Goal: Information Seeking & Learning: Check status

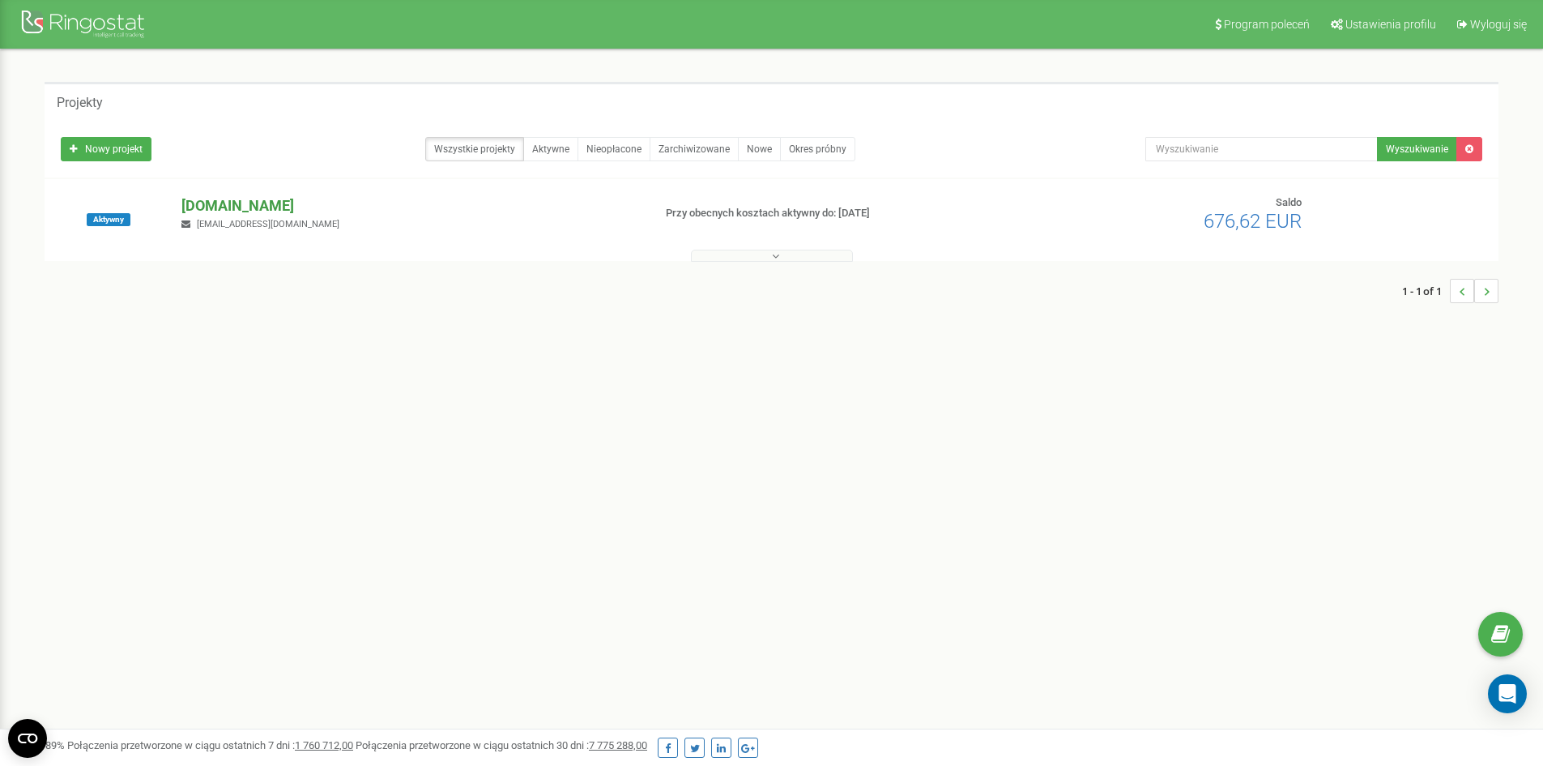
click at [280, 202] on p "[DOMAIN_NAME]" at bounding box center [410, 205] width 458 height 21
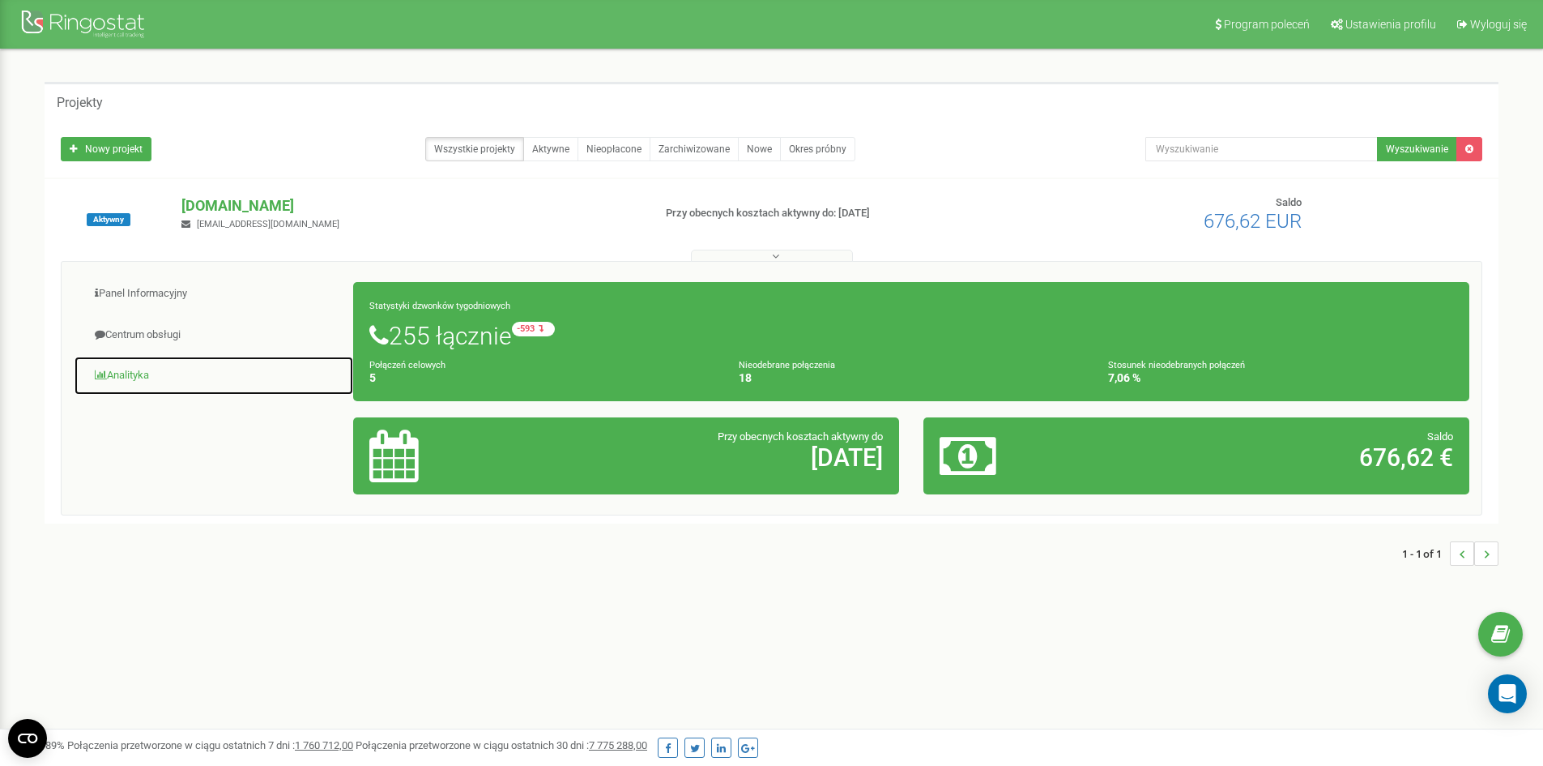
click at [150, 380] on link "Analityka" at bounding box center [214, 376] width 280 height 40
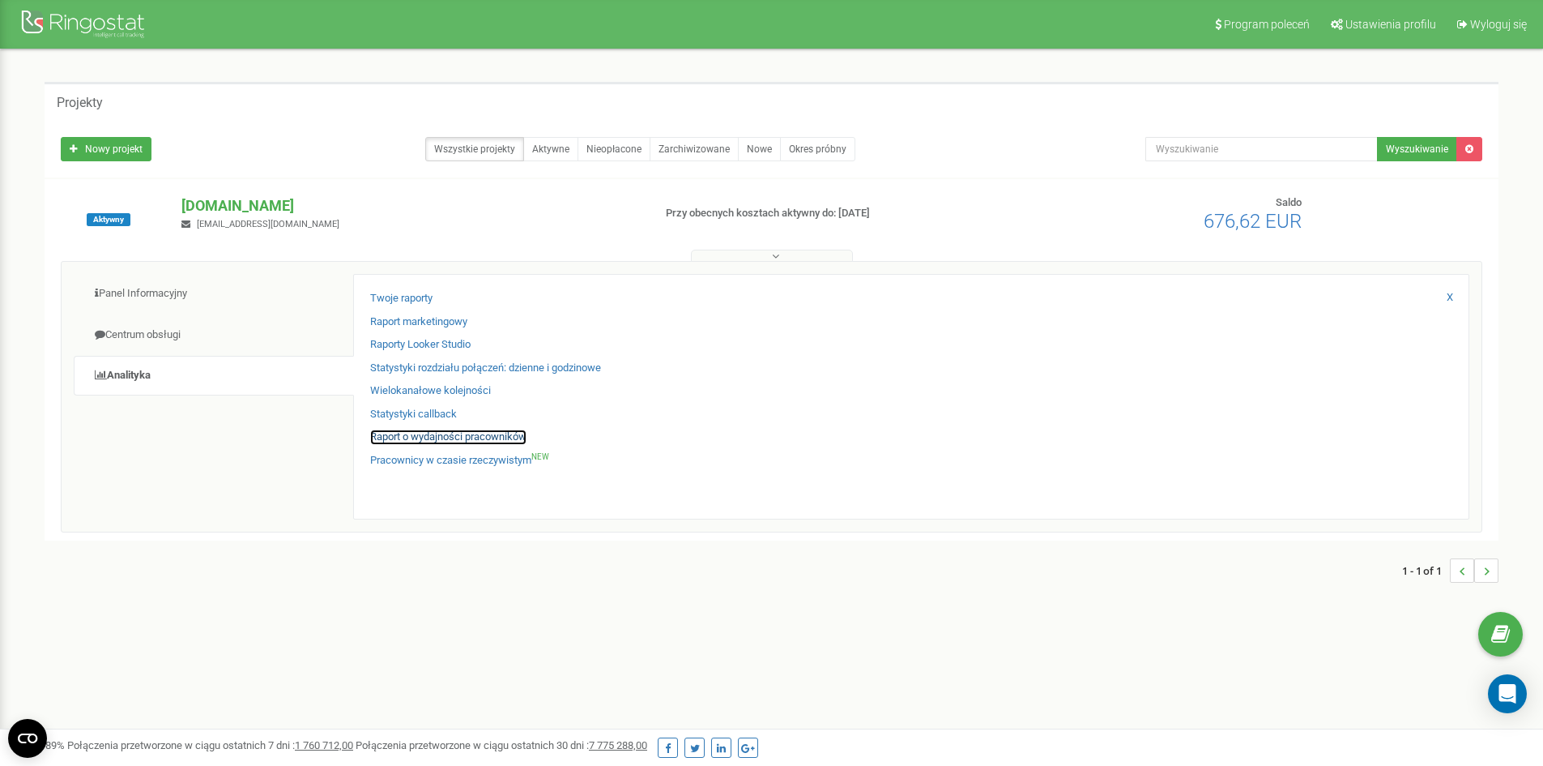
click at [468, 436] on link "Raport o wydajności pracowników" at bounding box center [448, 436] width 156 height 15
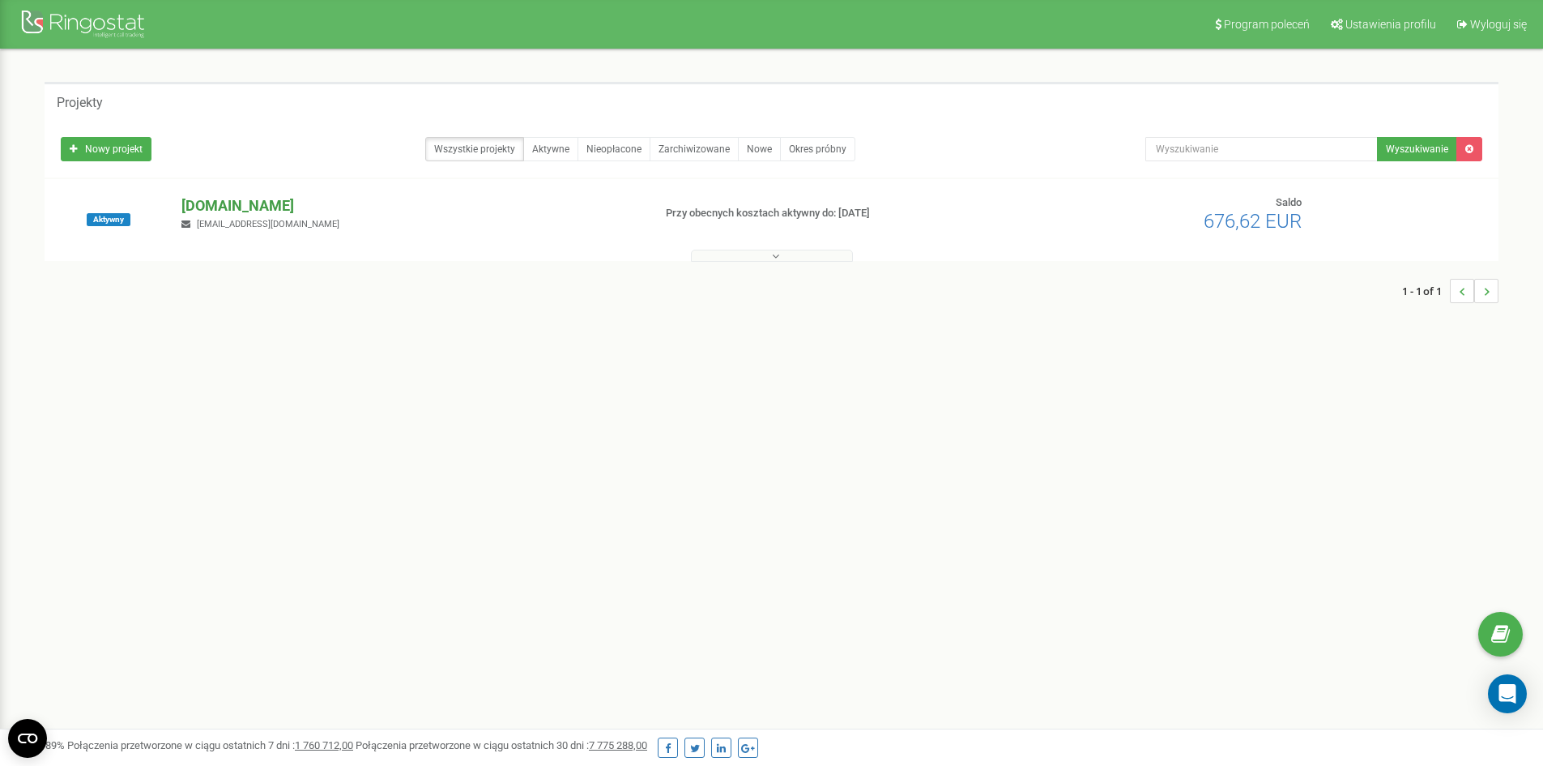
click at [285, 199] on p "[DOMAIN_NAME]" at bounding box center [410, 205] width 458 height 21
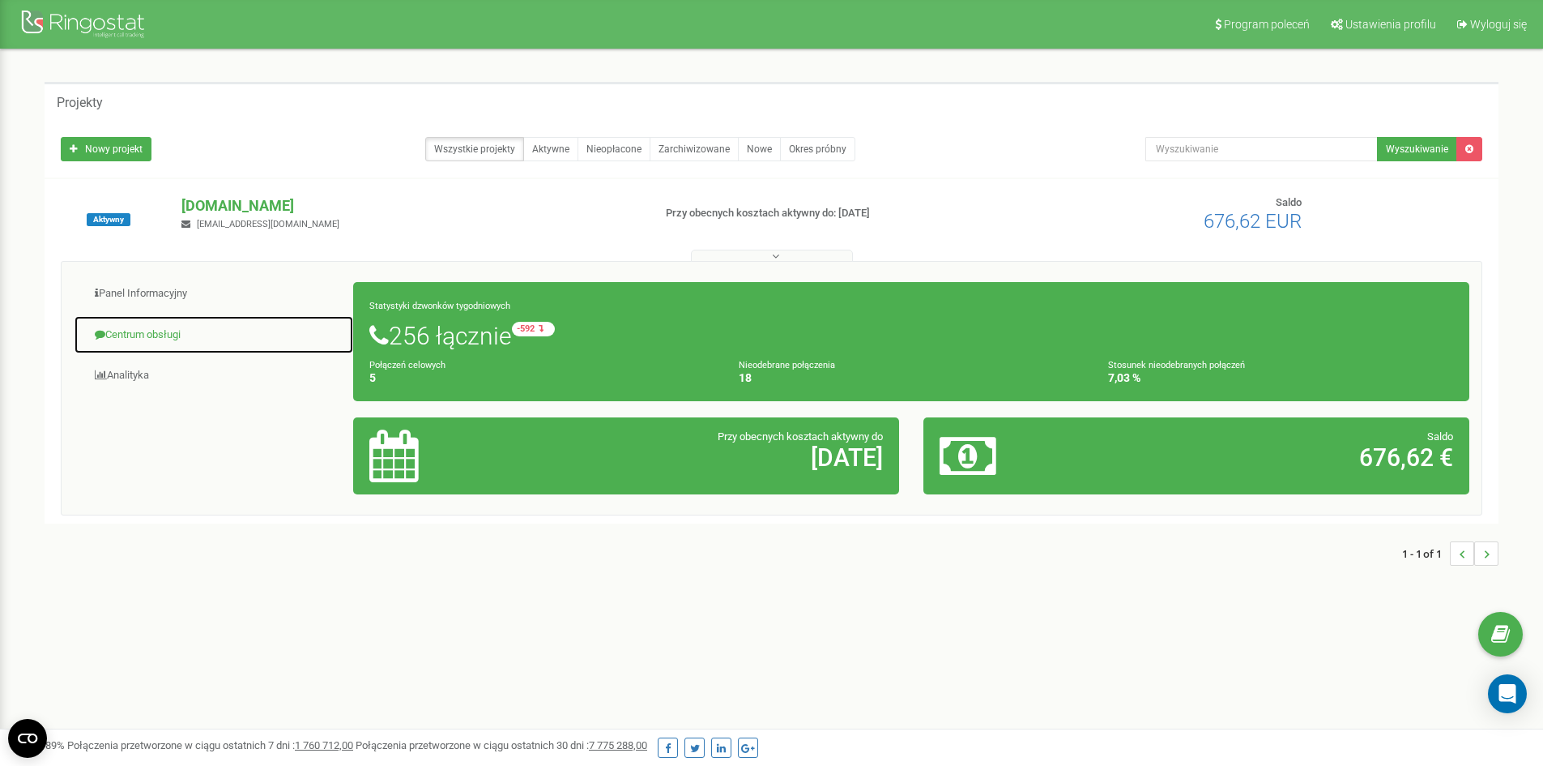
click at [153, 332] on link "Centrum obsługi" at bounding box center [214, 335] width 280 height 40
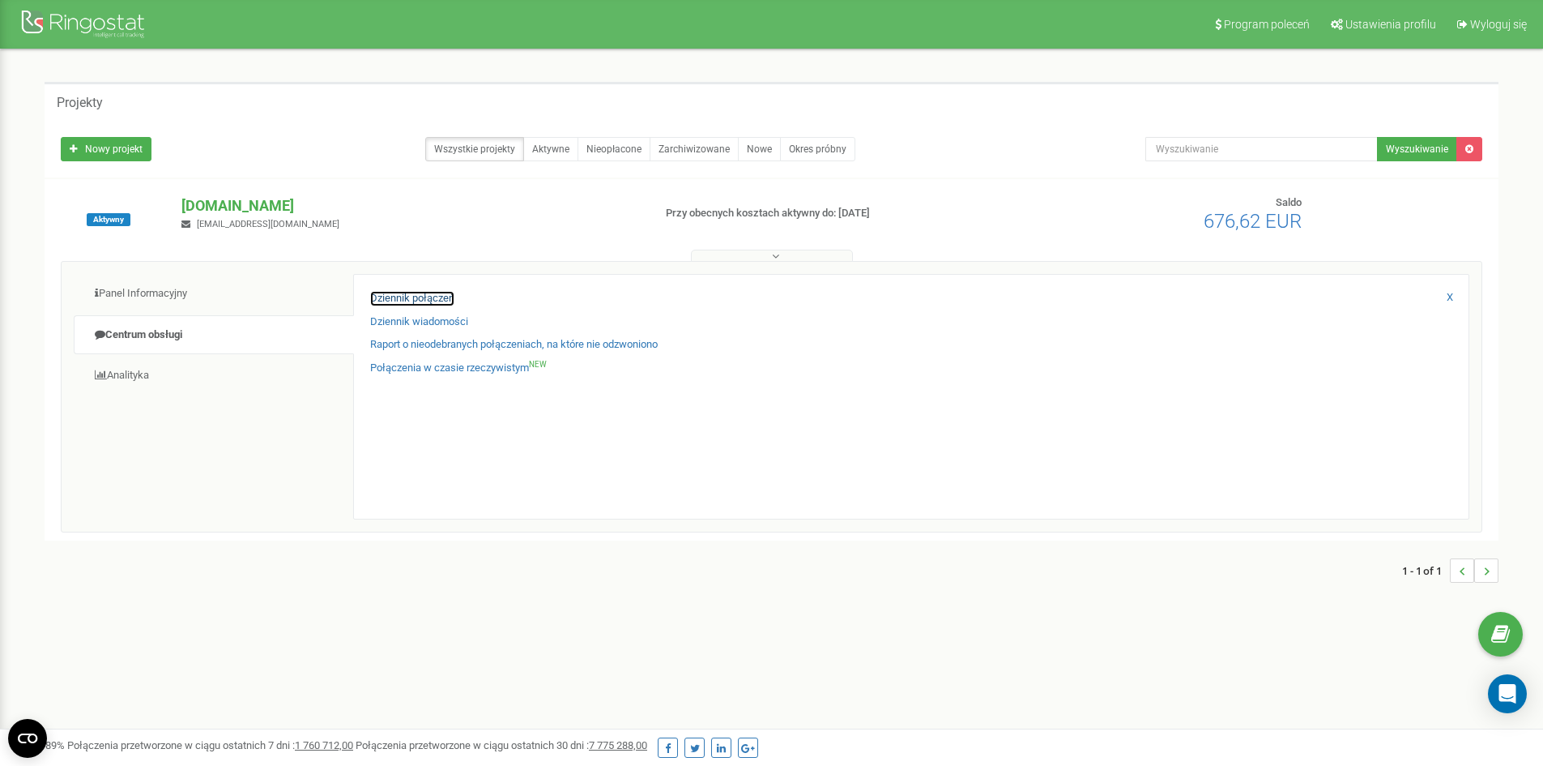
click at [411, 299] on link "Dziennik połączeń" at bounding box center [412, 298] width 84 height 15
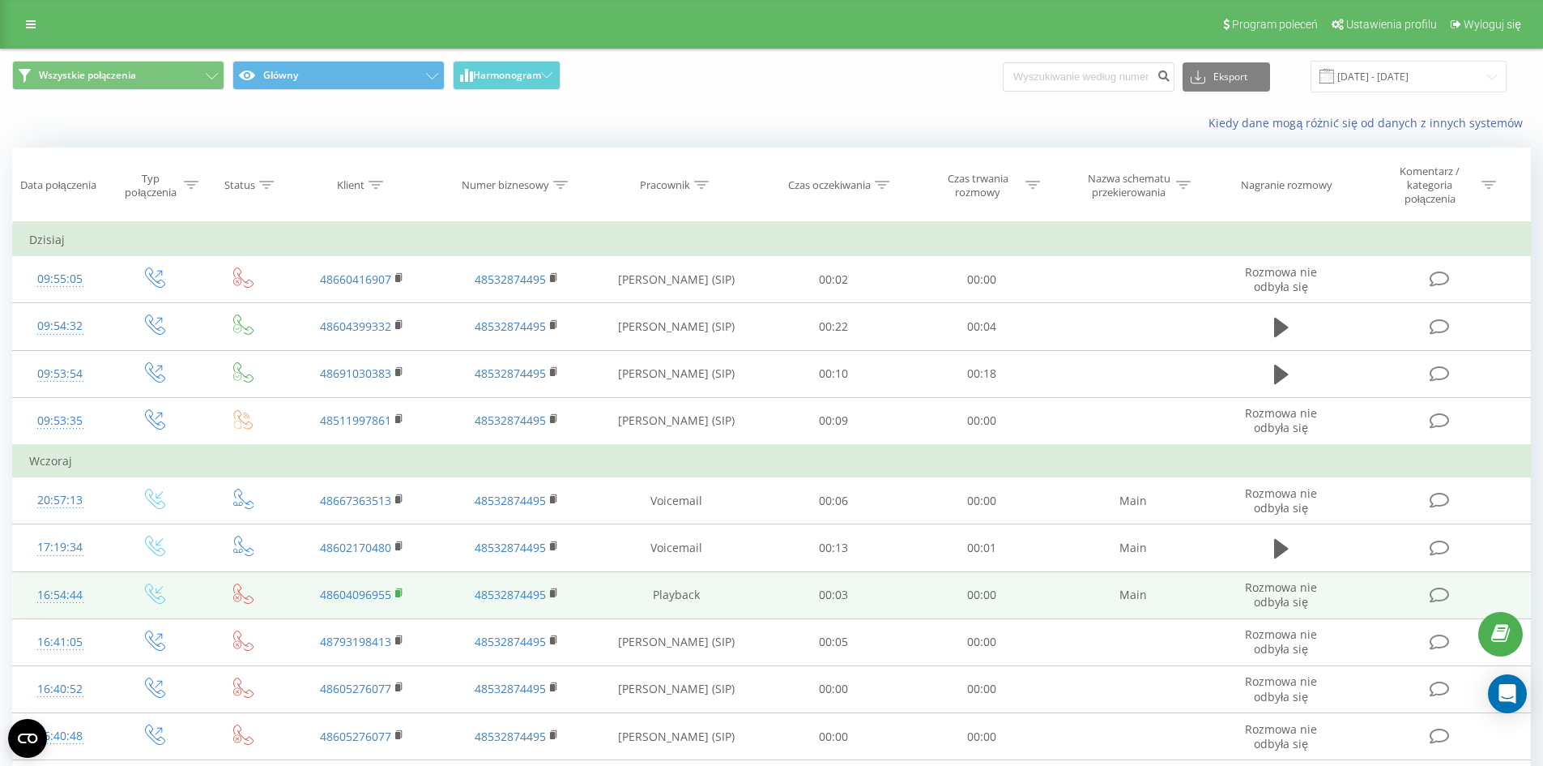
click at [399, 595] on rect at bounding box center [397, 593] width 5 height 7
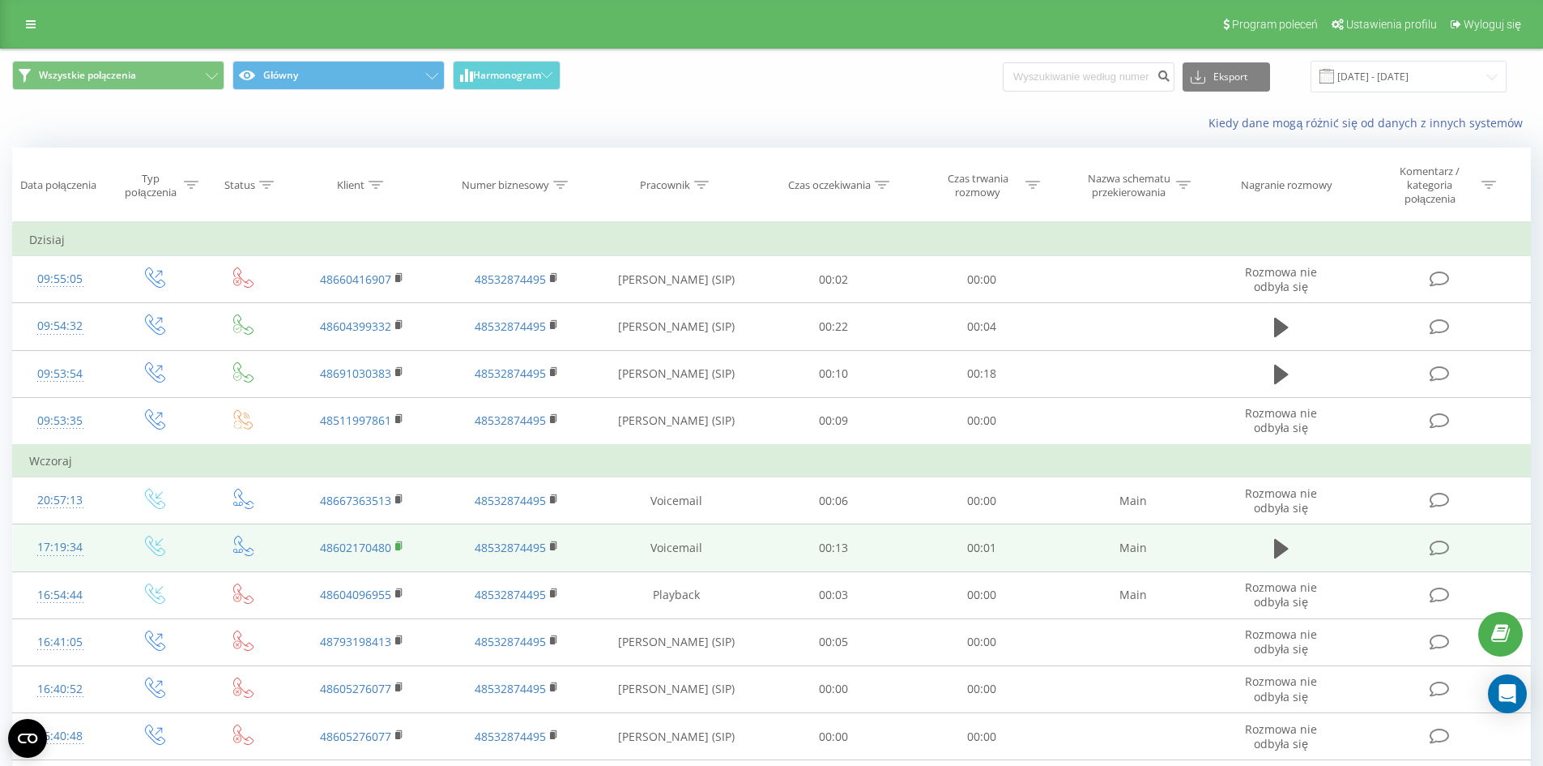
click at [402, 543] on icon at bounding box center [400, 544] width 6 height 7
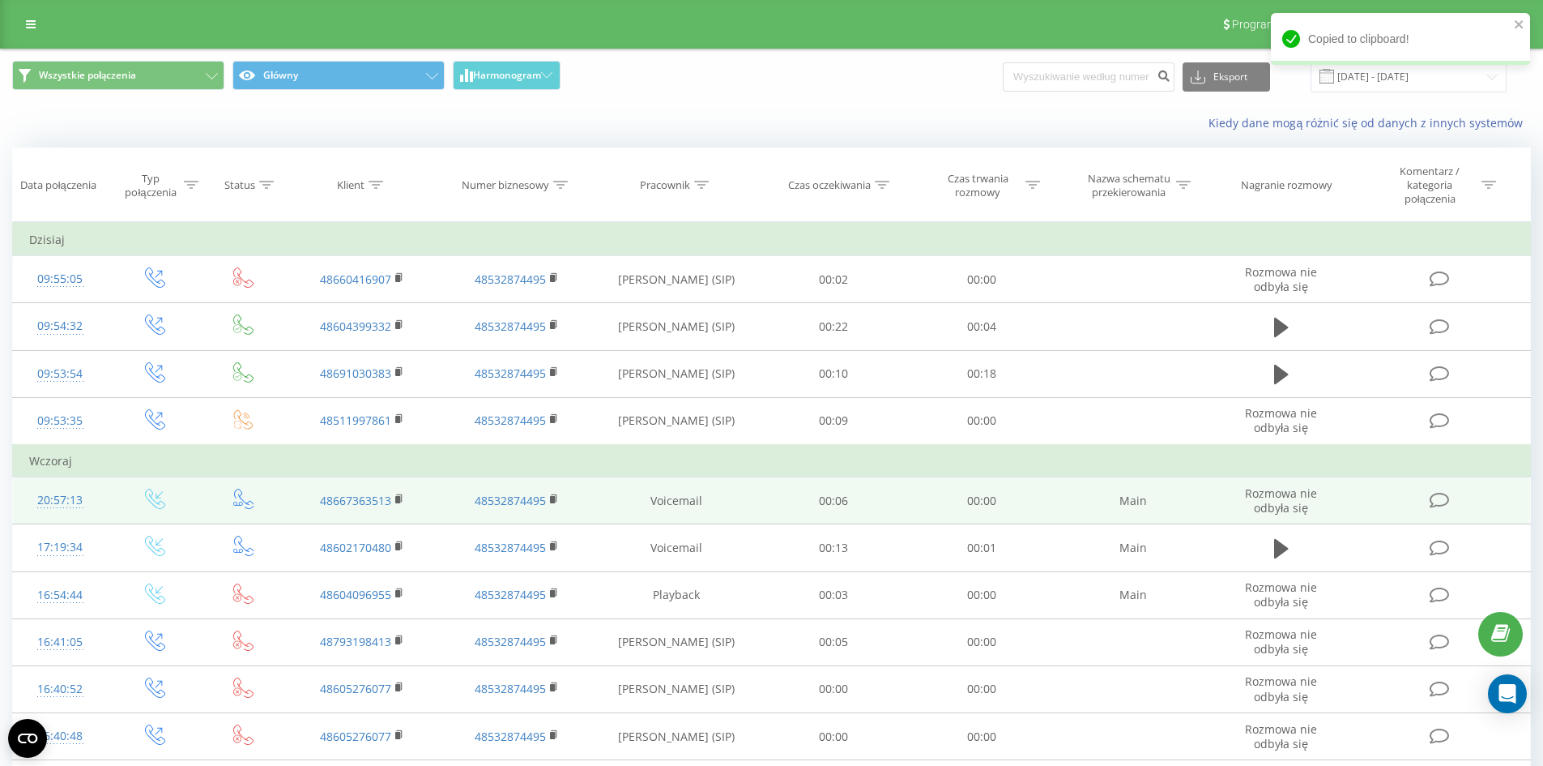
click at [394, 496] on td "48667363513" at bounding box center [362, 500] width 154 height 47
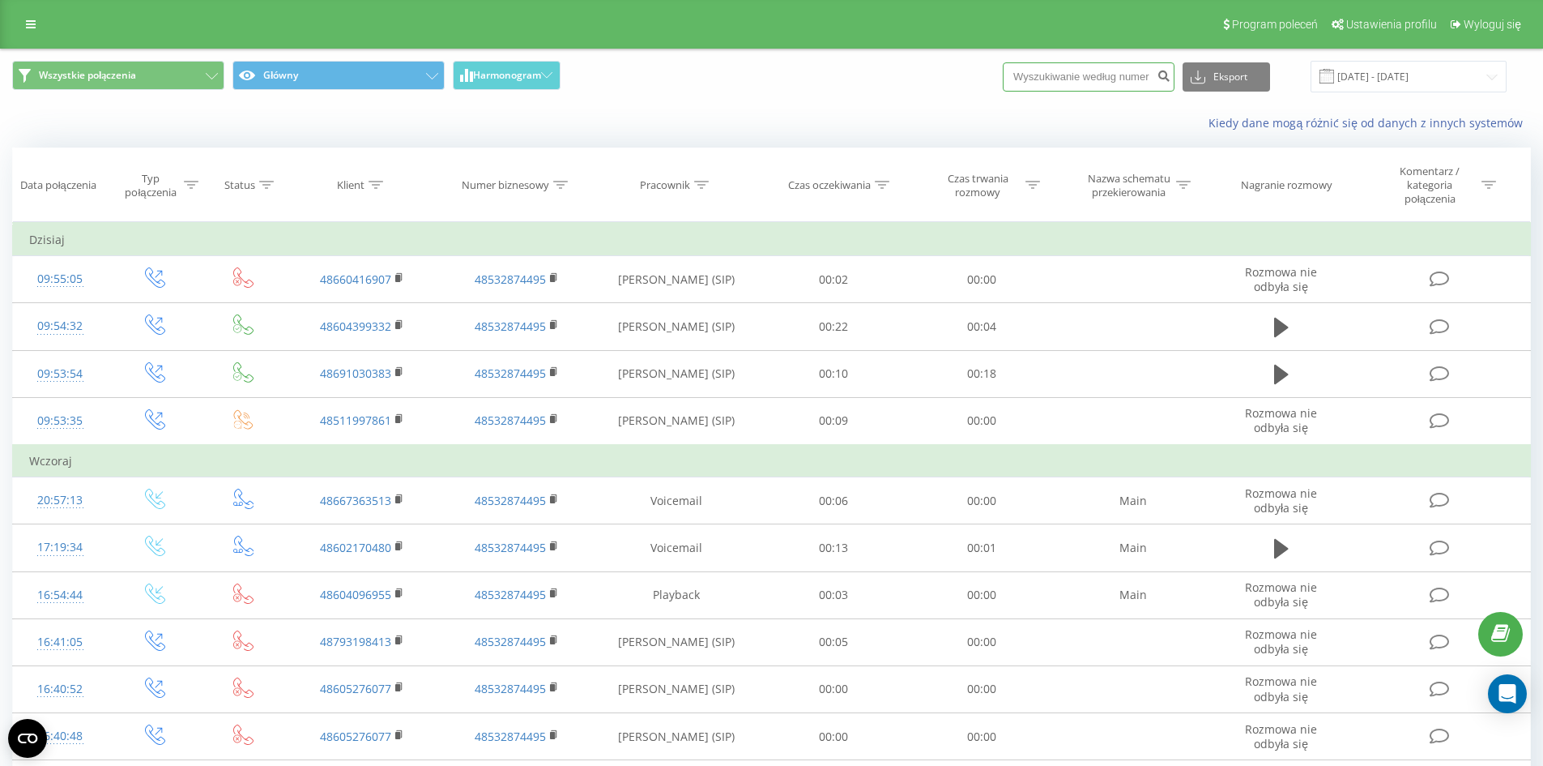
click at [1128, 85] on input at bounding box center [1089, 76] width 172 height 29
paste input "+48793198413"
click at [1040, 76] on input "+48793198413" at bounding box center [1089, 76] width 172 height 29
drag, startPoint x: 1046, startPoint y: 73, endPoint x: 929, endPoint y: 76, distance: 116.7
click at [929, 76] on div "Wszystkie połączenia Główny Harmonogram +48793198413 Eksport .csv .xls .xlsx 22…" at bounding box center [771, 77] width 1519 height 32
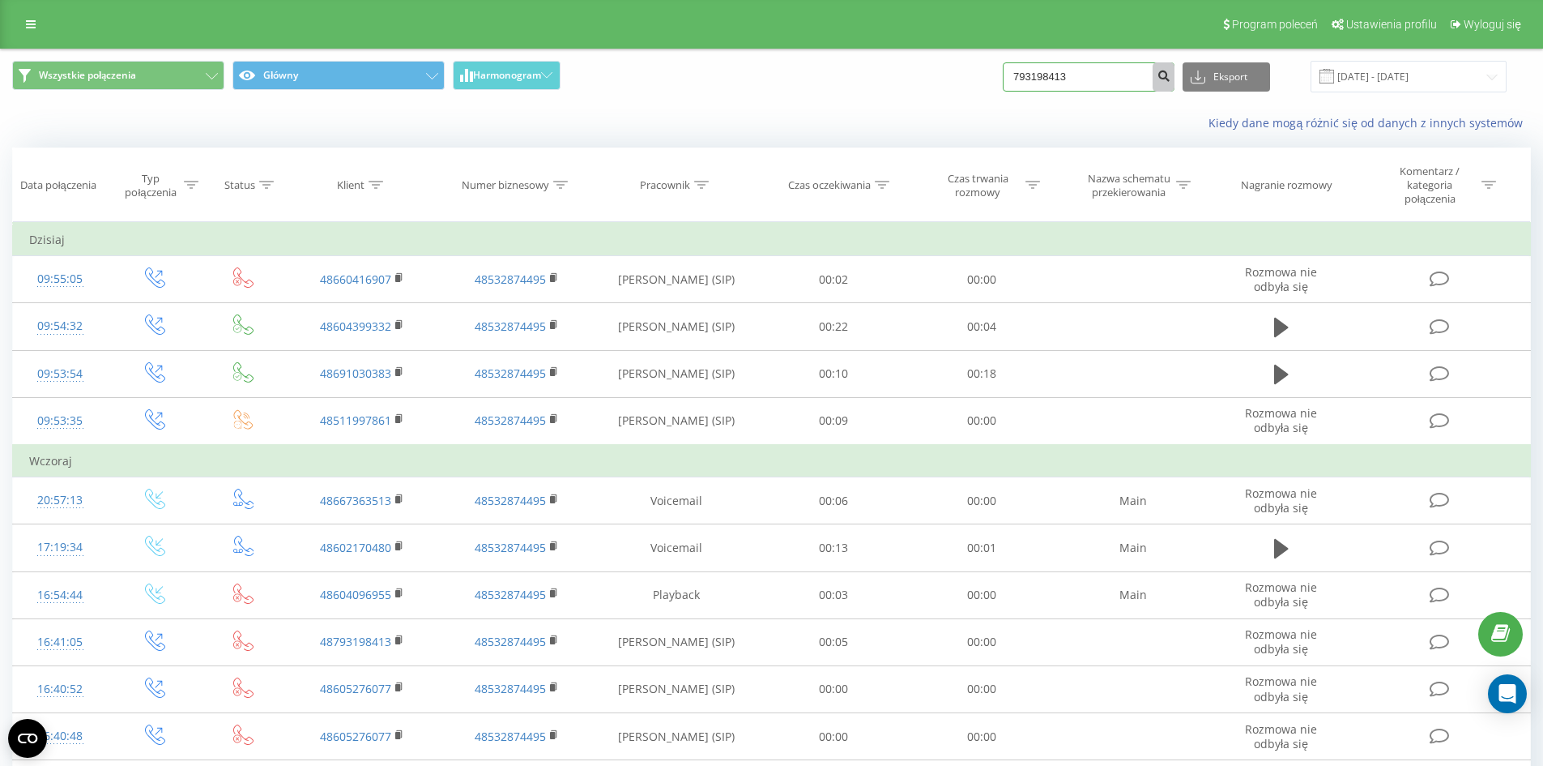
type input "793198413"
click at [1171, 79] on icon "submit" at bounding box center [1164, 74] width 14 height 10
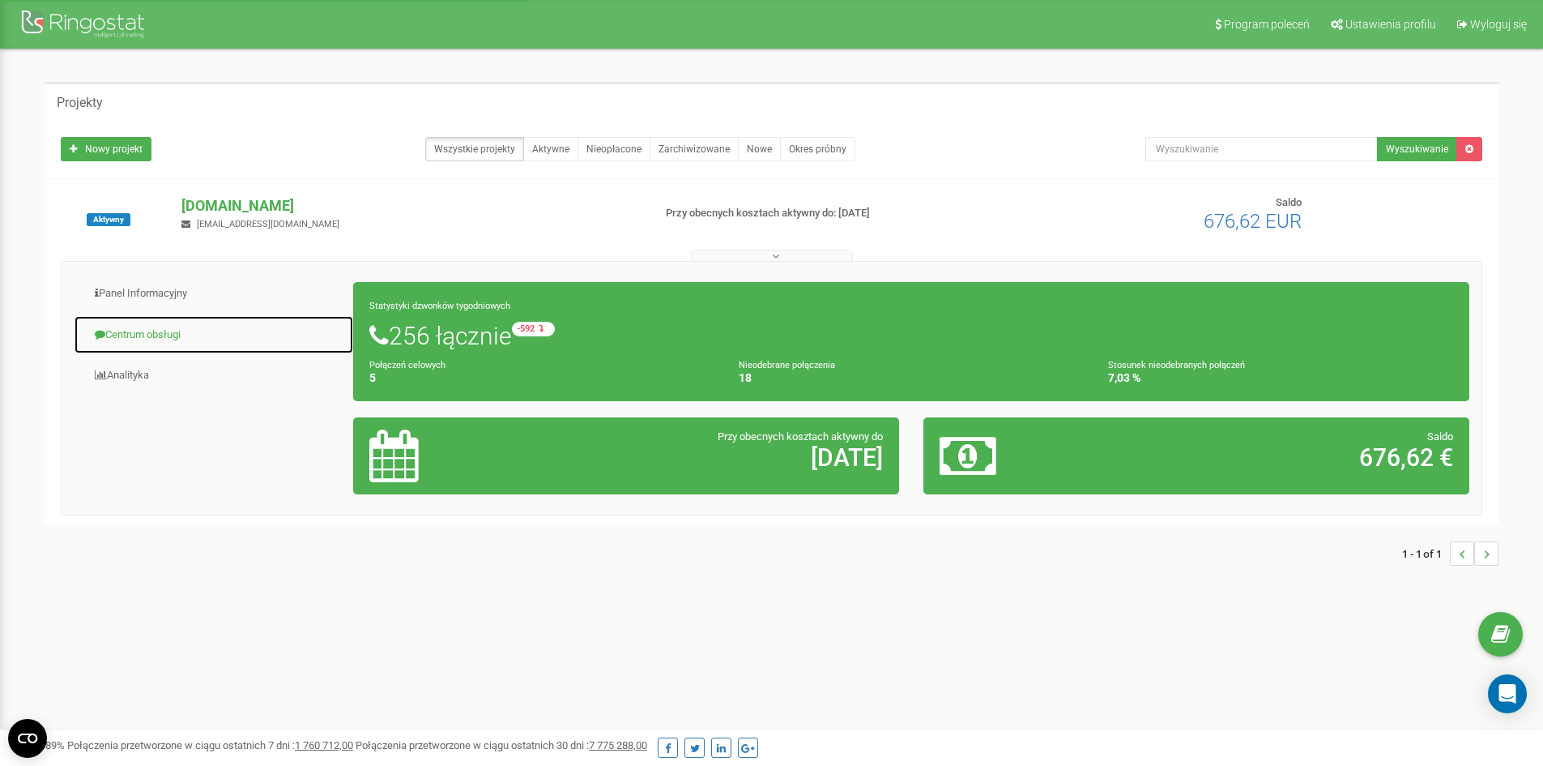
click at [165, 318] on link "Centrum obsługi" at bounding box center [214, 335] width 280 height 40
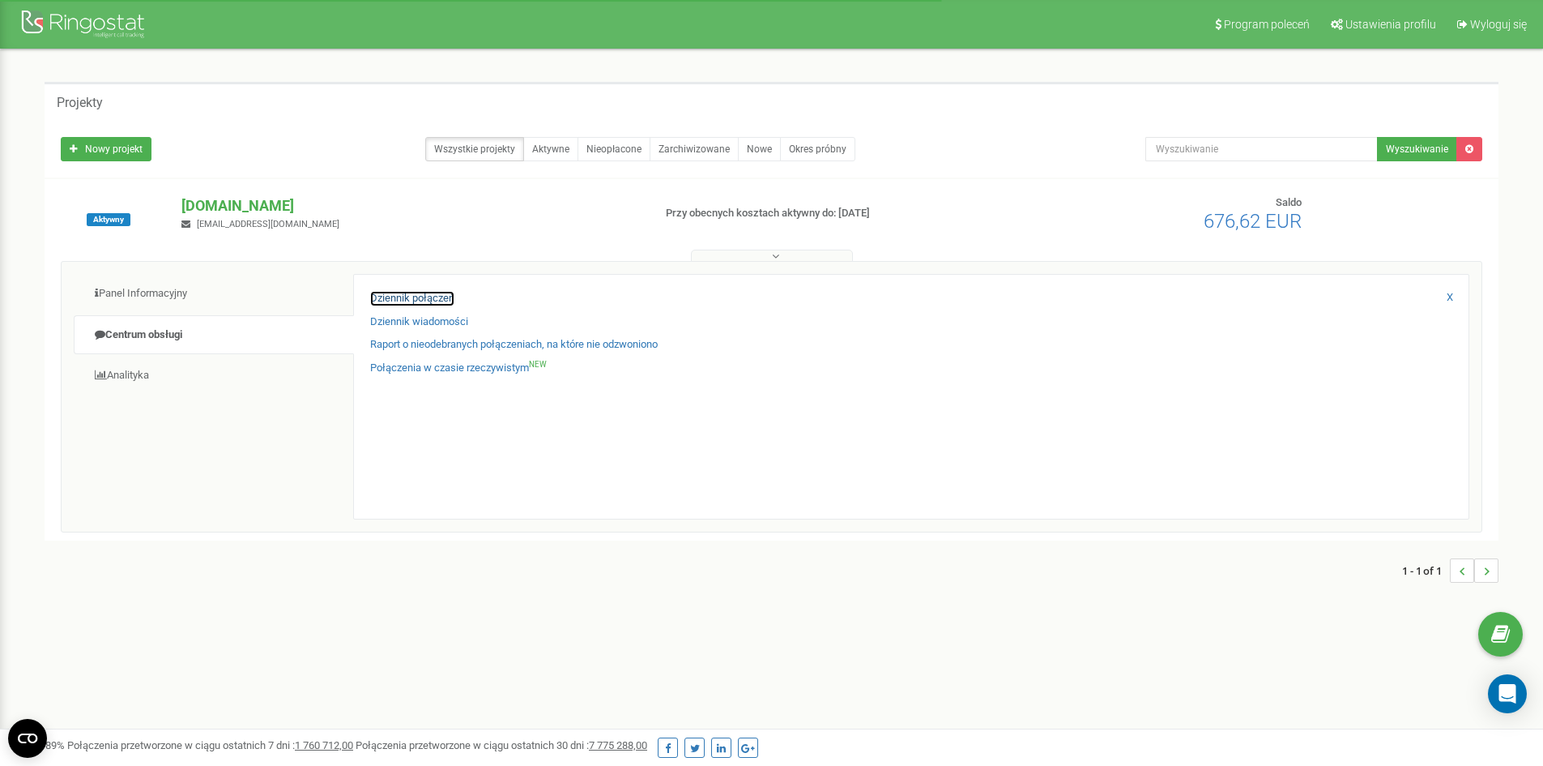
click at [429, 297] on link "Dziennik połączeń" at bounding box center [412, 298] width 84 height 15
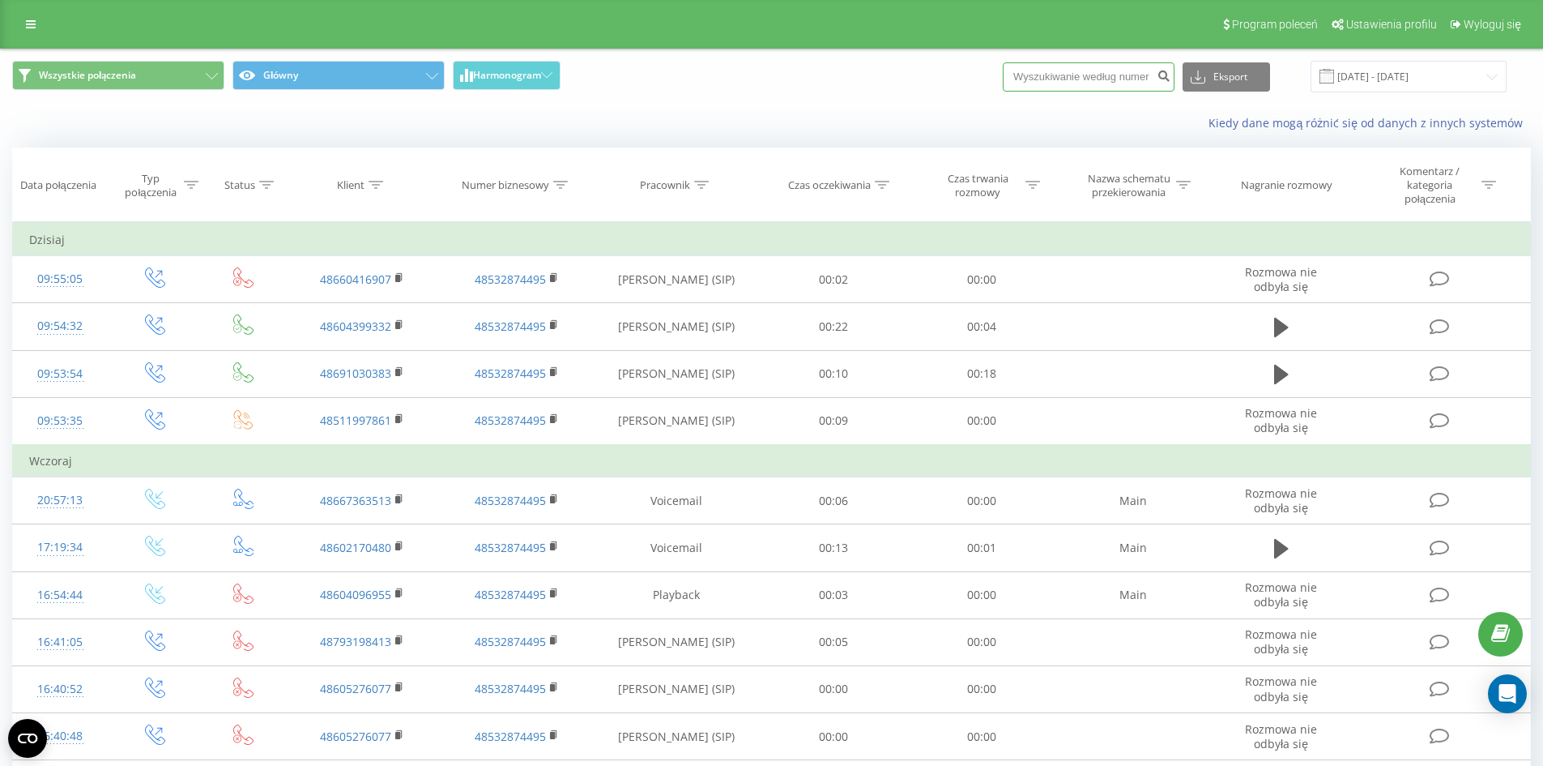
click at [1120, 78] on input at bounding box center [1089, 76] width 172 height 29
paste input "48604096955"
type input "48604096955"
click at [1171, 79] on icon "submit" at bounding box center [1164, 74] width 14 height 10
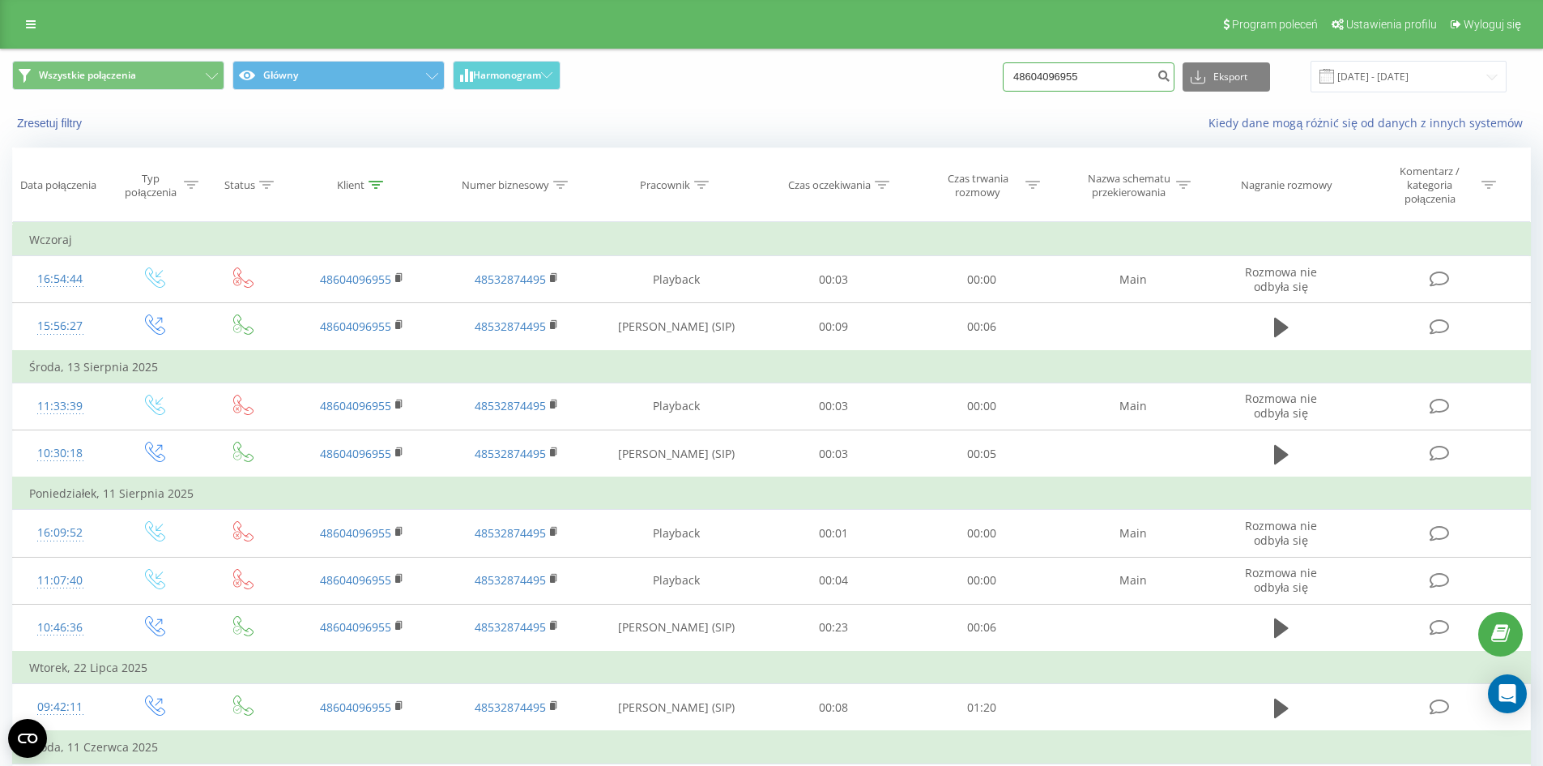
drag, startPoint x: 1119, startPoint y: 79, endPoint x: 953, endPoint y: 82, distance: 166.1
click at [953, 82] on div "Wszystkie połączenia Główny Harmonogram 48604096955 Eksport .csv .xls .xlsx 22.…" at bounding box center [771, 77] width 1519 height 32
paste input "2170480"
type input "48602170480"
click at [1174, 68] on button "submit" at bounding box center [1164, 76] width 22 height 29
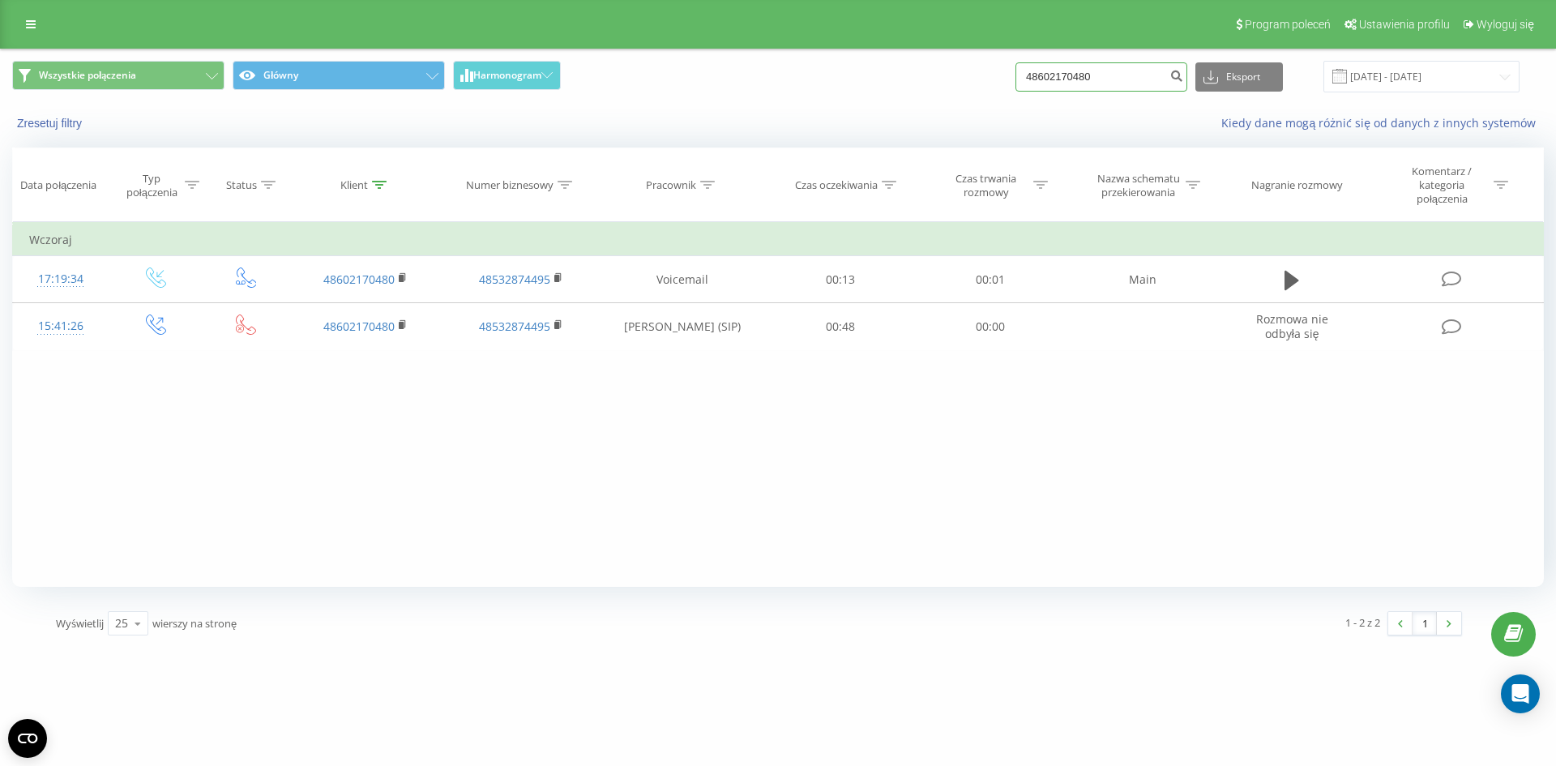
drag, startPoint x: 1108, startPoint y: 75, endPoint x: 1035, endPoint y: 75, distance: 72.9
click at [1035, 75] on input "48602170480" at bounding box center [1101, 76] width 172 height 29
click at [1183, 75] on icon "submit" at bounding box center [1176, 74] width 14 height 10
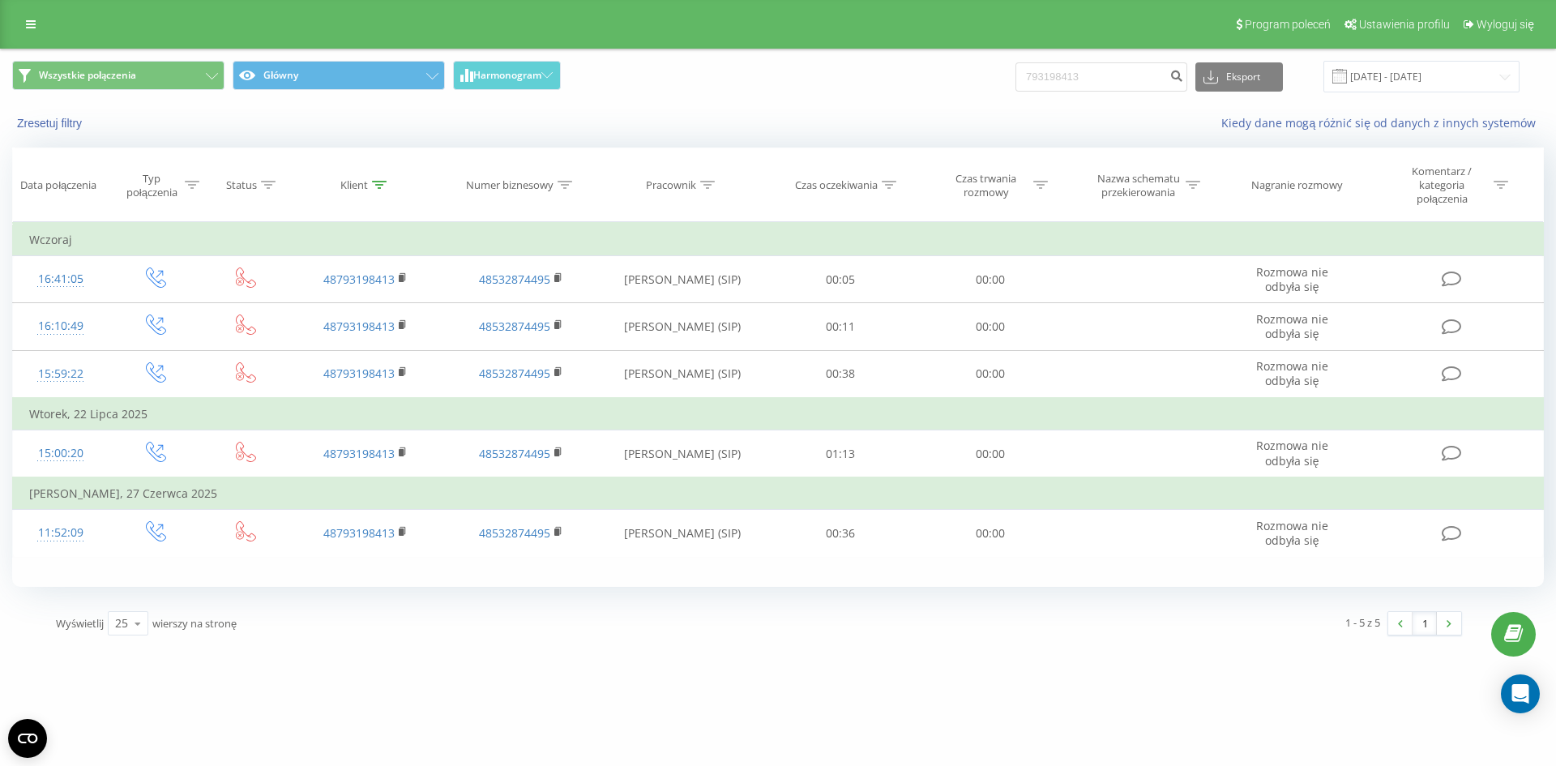
drag, startPoint x: 1141, startPoint y: 92, endPoint x: 1134, endPoint y: 86, distance: 9.2
click at [1134, 86] on div "793198413 Eksport .csv .xls .xlsx 22.05.2025 - 22.08.2025" at bounding box center [1267, 77] width 504 height 32
drag, startPoint x: 847, startPoint y: 86, endPoint x: 832, endPoint y: 86, distance: 14.6
click at [832, 86] on div "Wszystkie połączenia Główny Harmonogram 793198413 Eksport .csv .xls .xlsx 22.05…" at bounding box center [777, 77] width 1531 height 32
type input "694024252"
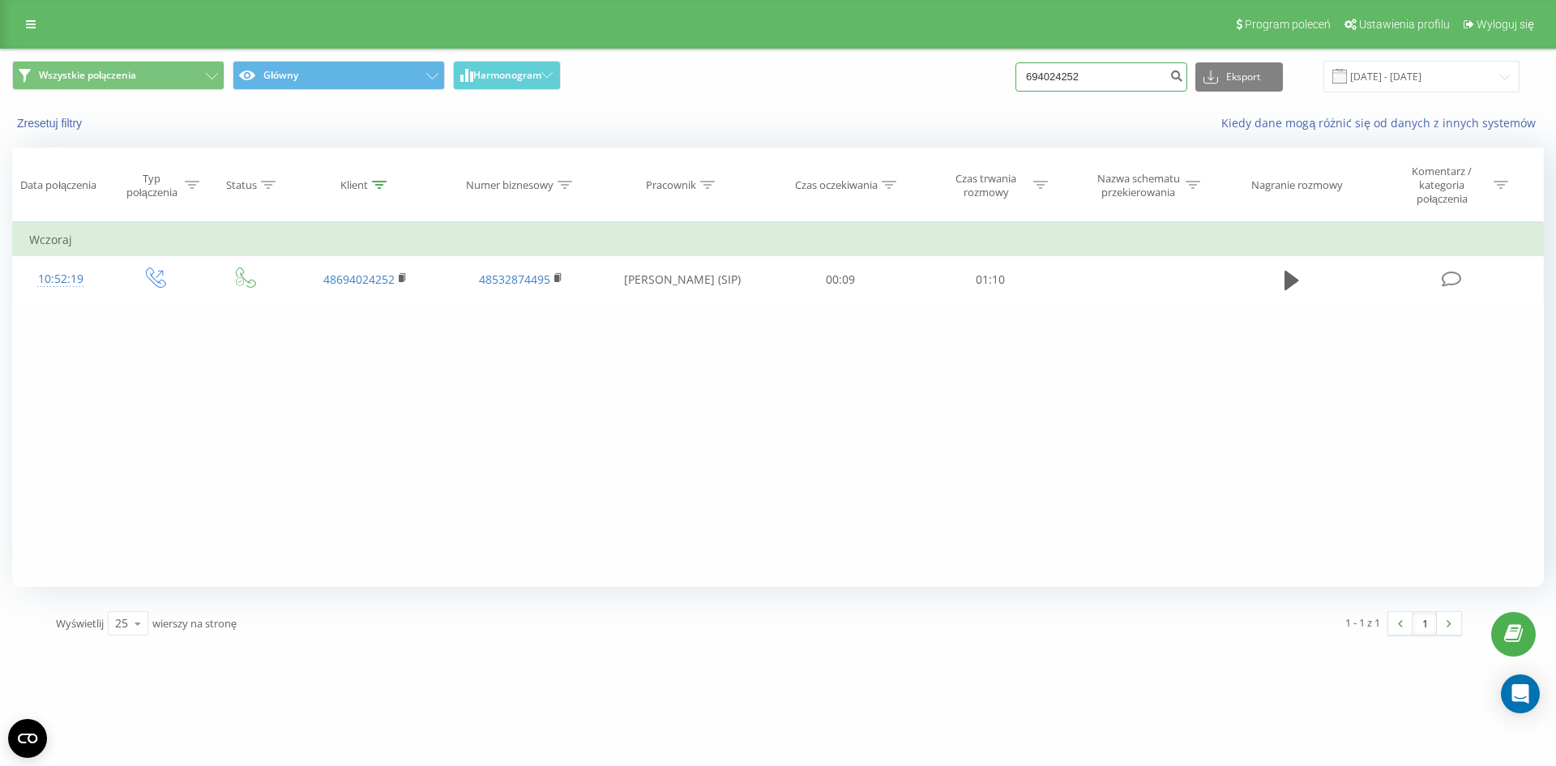
drag, startPoint x: 1111, startPoint y: 64, endPoint x: 1025, endPoint y: 69, distance: 86.0
click at [1025, 69] on div "Wszystkie połączenia Główny Harmonogram 694024252 Eksport .csv .xls .xlsx [DATE…" at bounding box center [777, 77] width 1531 height 32
type input "726185425"
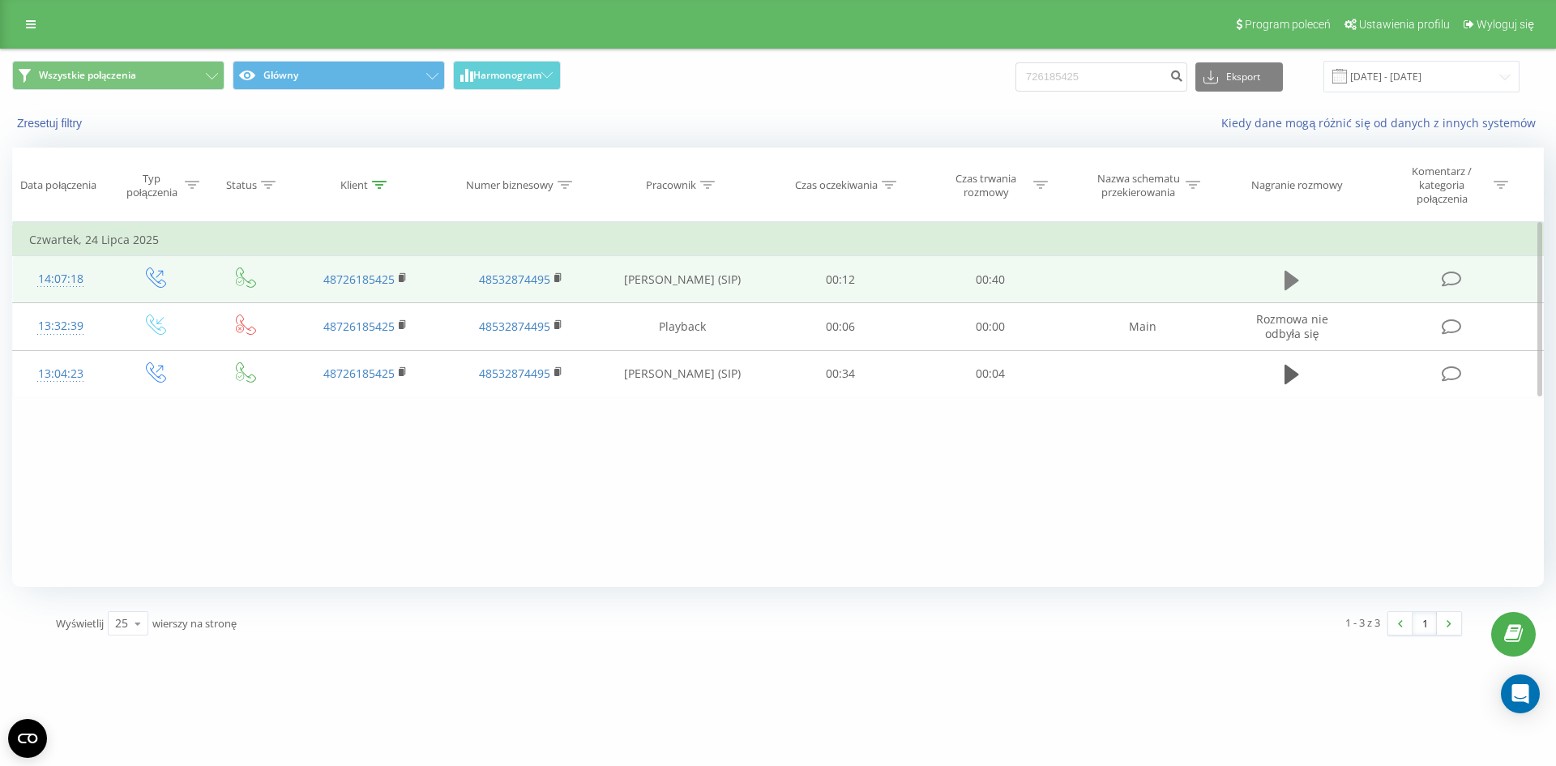
click at [1292, 283] on icon at bounding box center [1291, 280] width 15 height 19
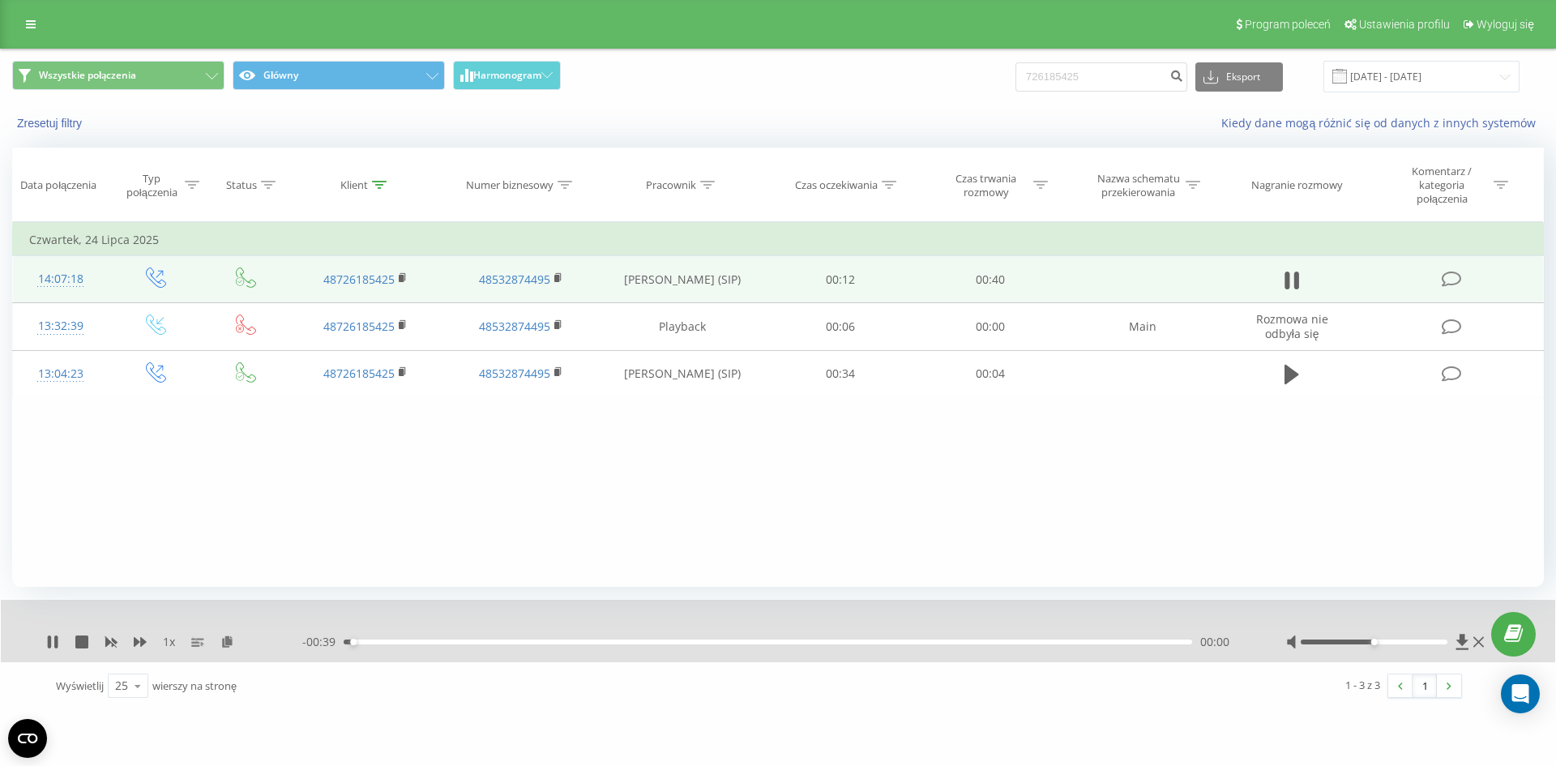
click at [456, 640] on div "00:00" at bounding box center [768, 641] width 848 height 5
click at [1404, 647] on div at bounding box center [1387, 642] width 202 height 16
drag, startPoint x: 1407, startPoint y: 643, endPoint x: 1488, endPoint y: 639, distance: 80.3
click at [1488, 639] on div at bounding box center [1387, 642] width 202 height 16
click at [780, 640] on div "00:13" at bounding box center [768, 641] width 848 height 5
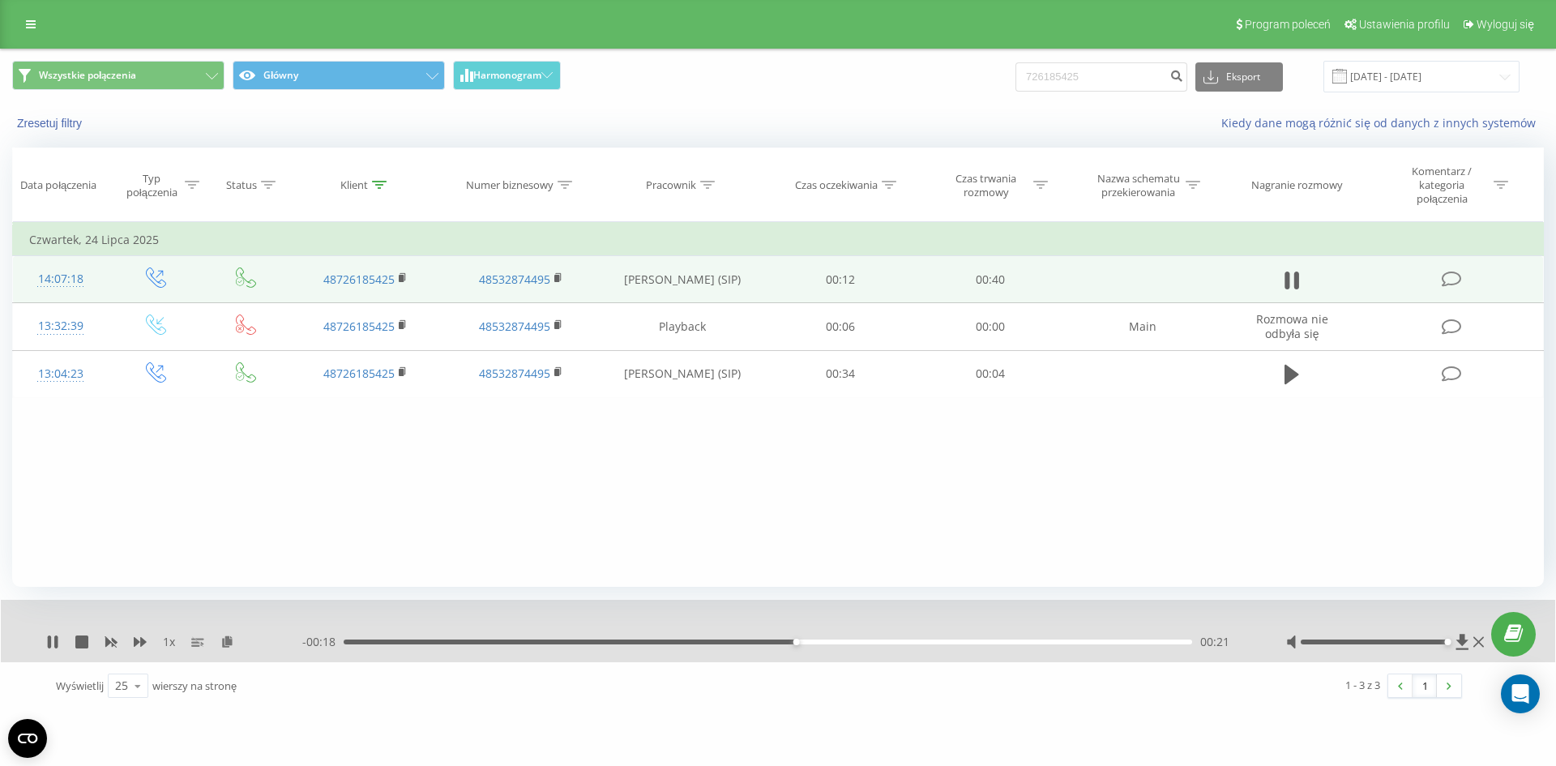
click at [847, 642] on div "00:21" at bounding box center [768, 641] width 848 height 5
click at [49, 638] on icon at bounding box center [49, 641] width 3 height 13
drag, startPoint x: 1142, startPoint y: 85, endPoint x: 395, endPoint y: -70, distance: 763.8
click at [395, 0] on html "caucasusauto.pl 726185425 Projekty caucasusauto.pl Panel Informacyjny Centrum o…" at bounding box center [778, 383] width 1556 height 766
type input "663833774"
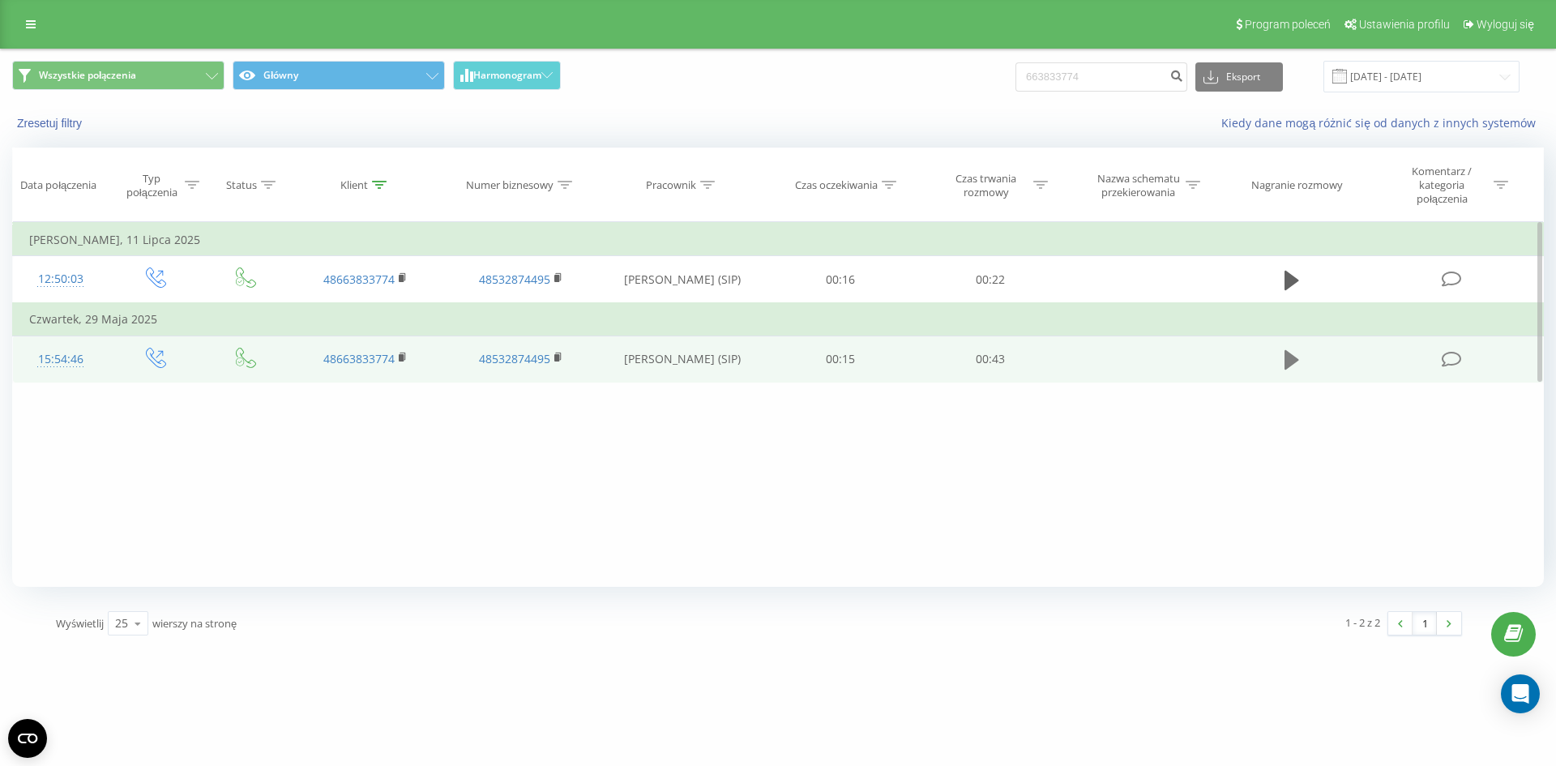
click at [1286, 363] on icon at bounding box center [1291, 359] width 15 height 19
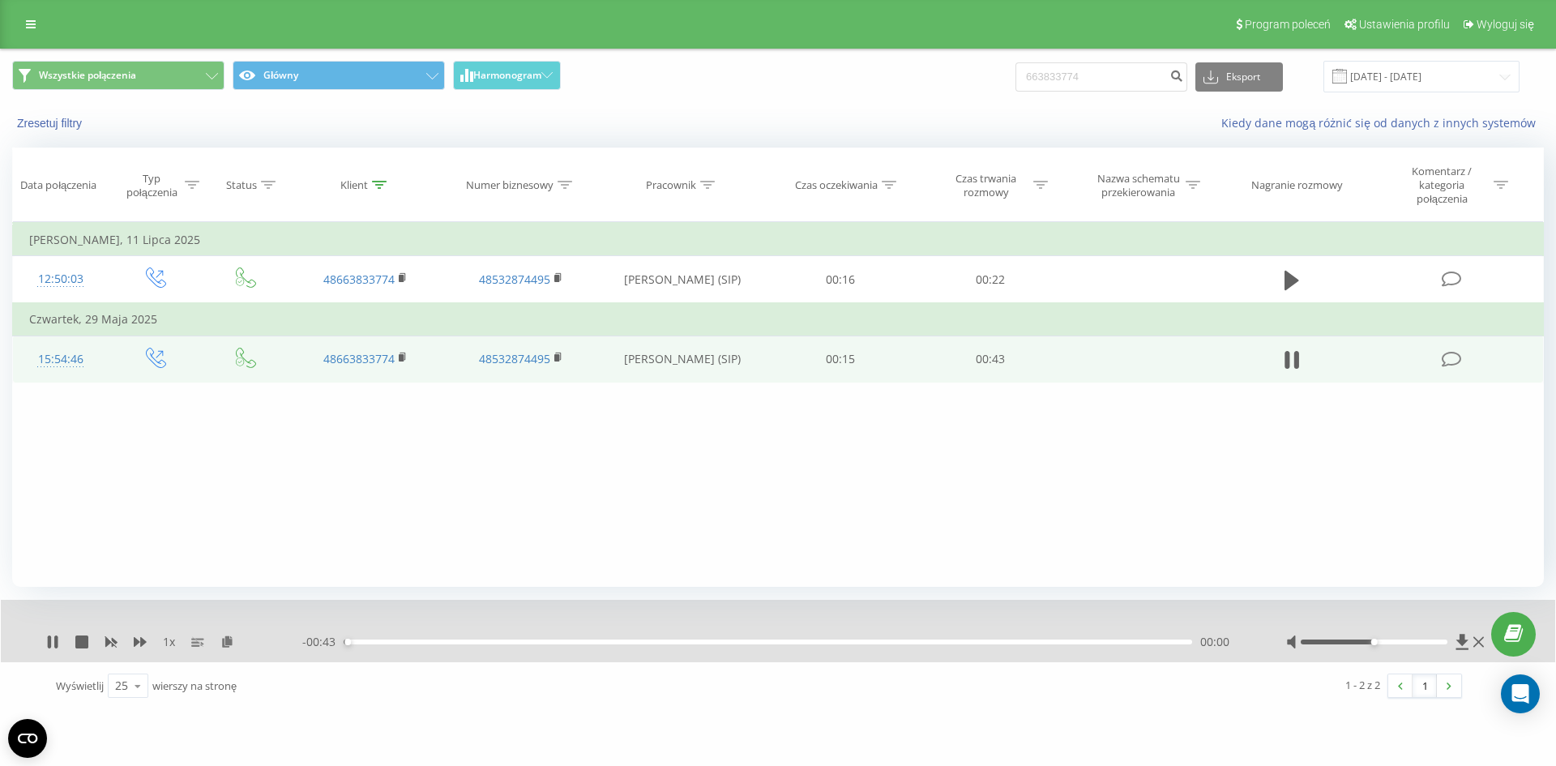
click at [604, 642] on div "00:00" at bounding box center [768, 641] width 848 height 5
click at [715, 639] on div "00:19" at bounding box center [768, 641] width 848 height 5
drag, startPoint x: 1393, startPoint y: 641, endPoint x: 1407, endPoint y: 641, distance: 13.8
click at [1407, 641] on div at bounding box center [1373, 641] width 147 height 5
click at [870, 647] on div "- 00:16 00:27 00:27" at bounding box center [773, 642] width 943 height 16
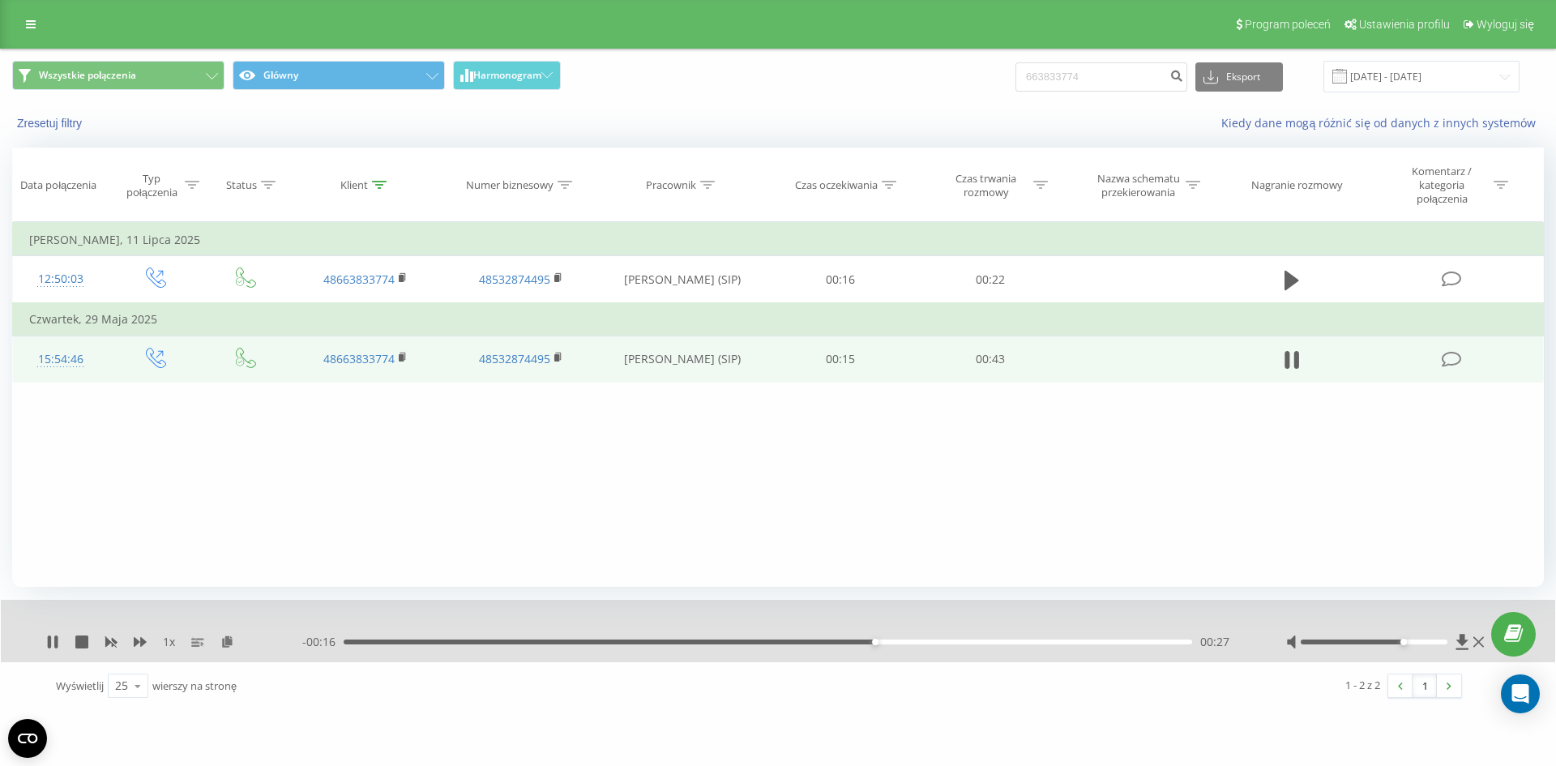
click at [965, 637] on div "- 00:16 00:27 00:27" at bounding box center [773, 642] width 943 height 16
click at [968, 643] on div "00:32" at bounding box center [768, 641] width 848 height 5
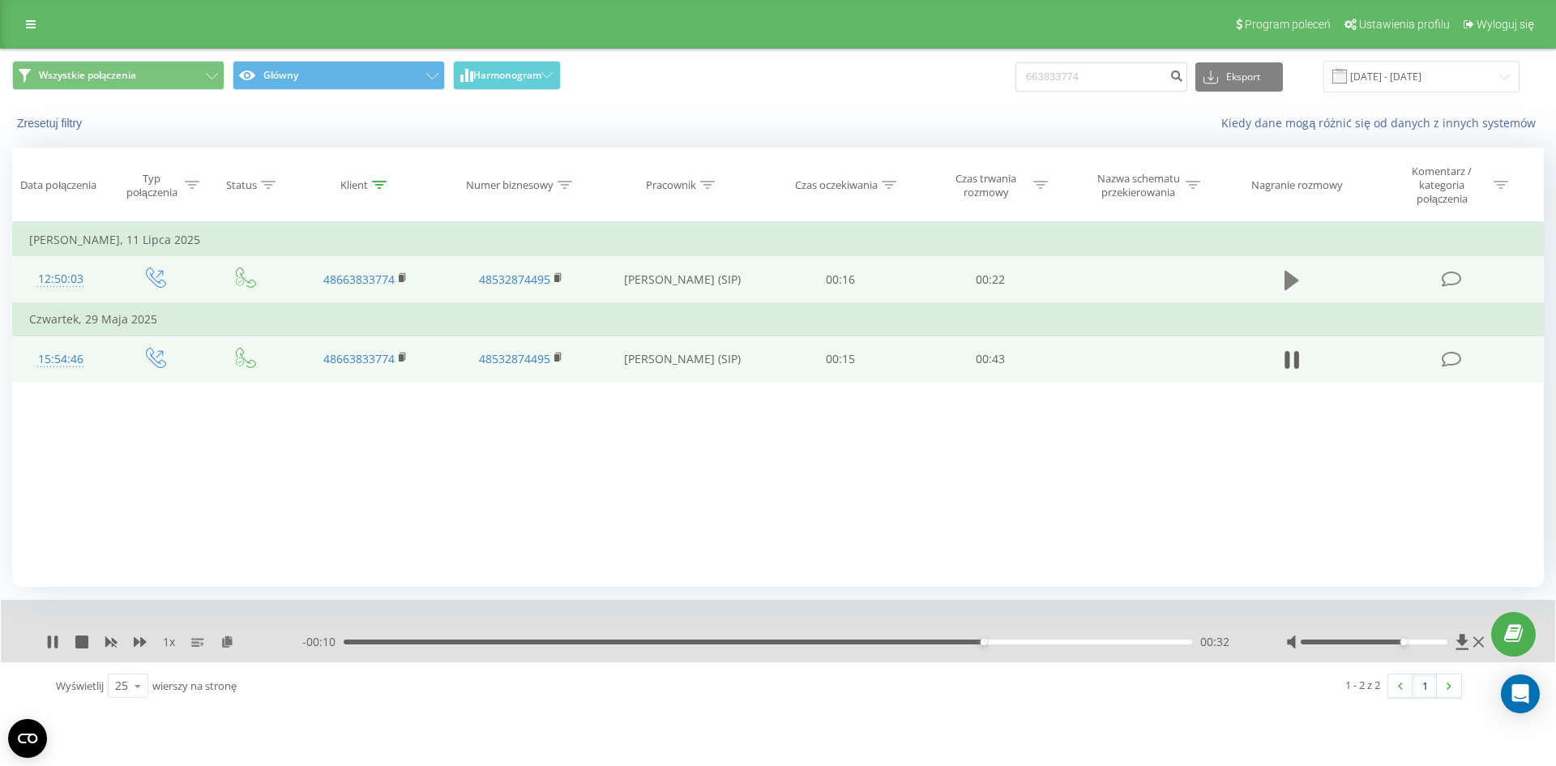
click at [1283, 285] on button at bounding box center [1291, 280] width 24 height 24
click at [464, 641] on div "00:00" at bounding box center [768, 641] width 848 height 5
click at [547, 645] on div "- 00:19 00:03 00:03" at bounding box center [773, 642] width 943 height 16
click at [592, 643] on div "- 00:19 00:03 00:03" at bounding box center [773, 642] width 943 height 16
drag, startPoint x: 596, startPoint y: 640, endPoint x: 609, endPoint y: 640, distance: 13.0
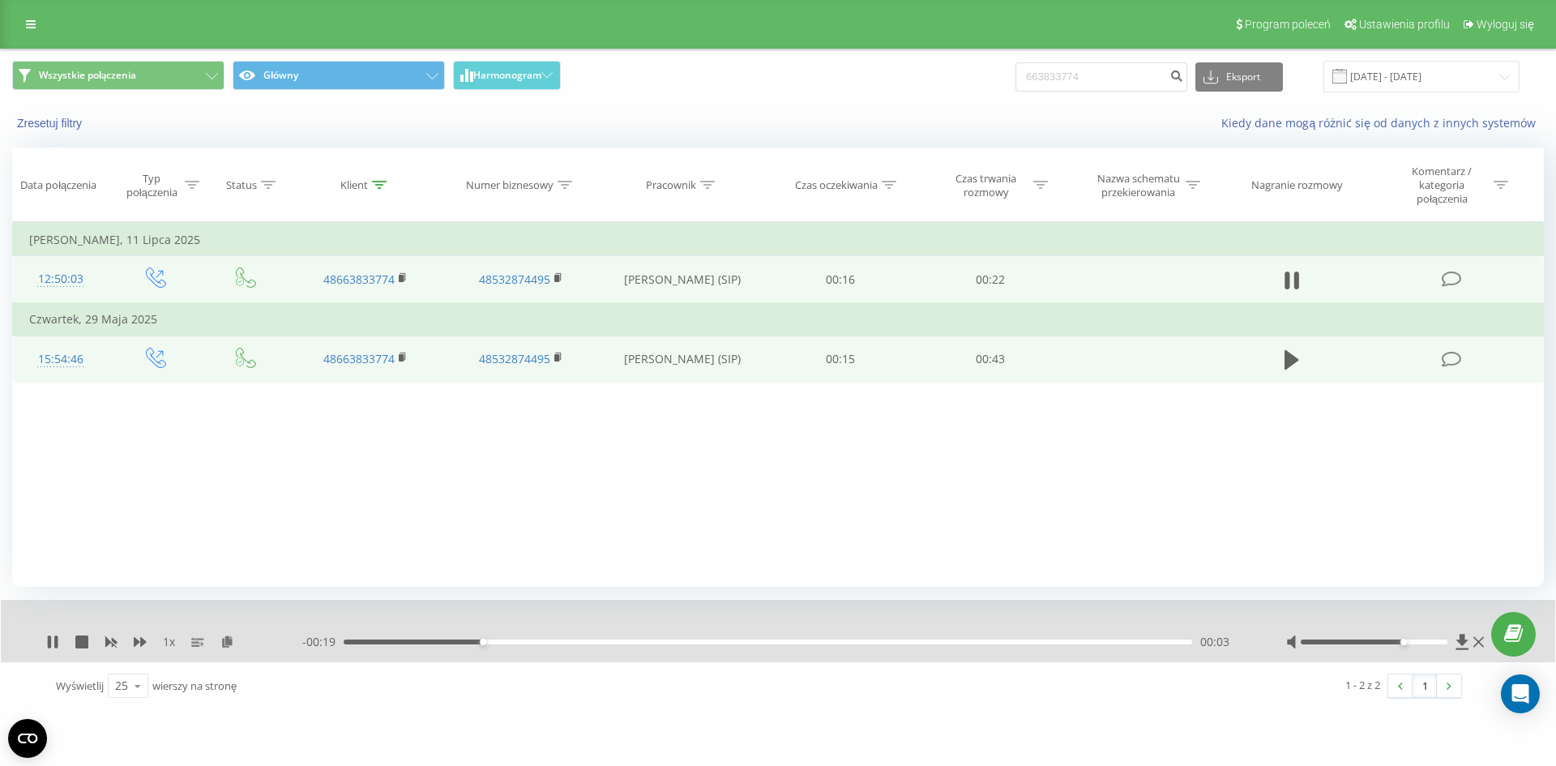
click at [597, 640] on div "00:03" at bounding box center [768, 641] width 848 height 5
click at [708, 643] on div "- 00:15 00:07 00:07" at bounding box center [773, 642] width 943 height 16
click at [713, 639] on div "00:07" at bounding box center [768, 641] width 848 height 5
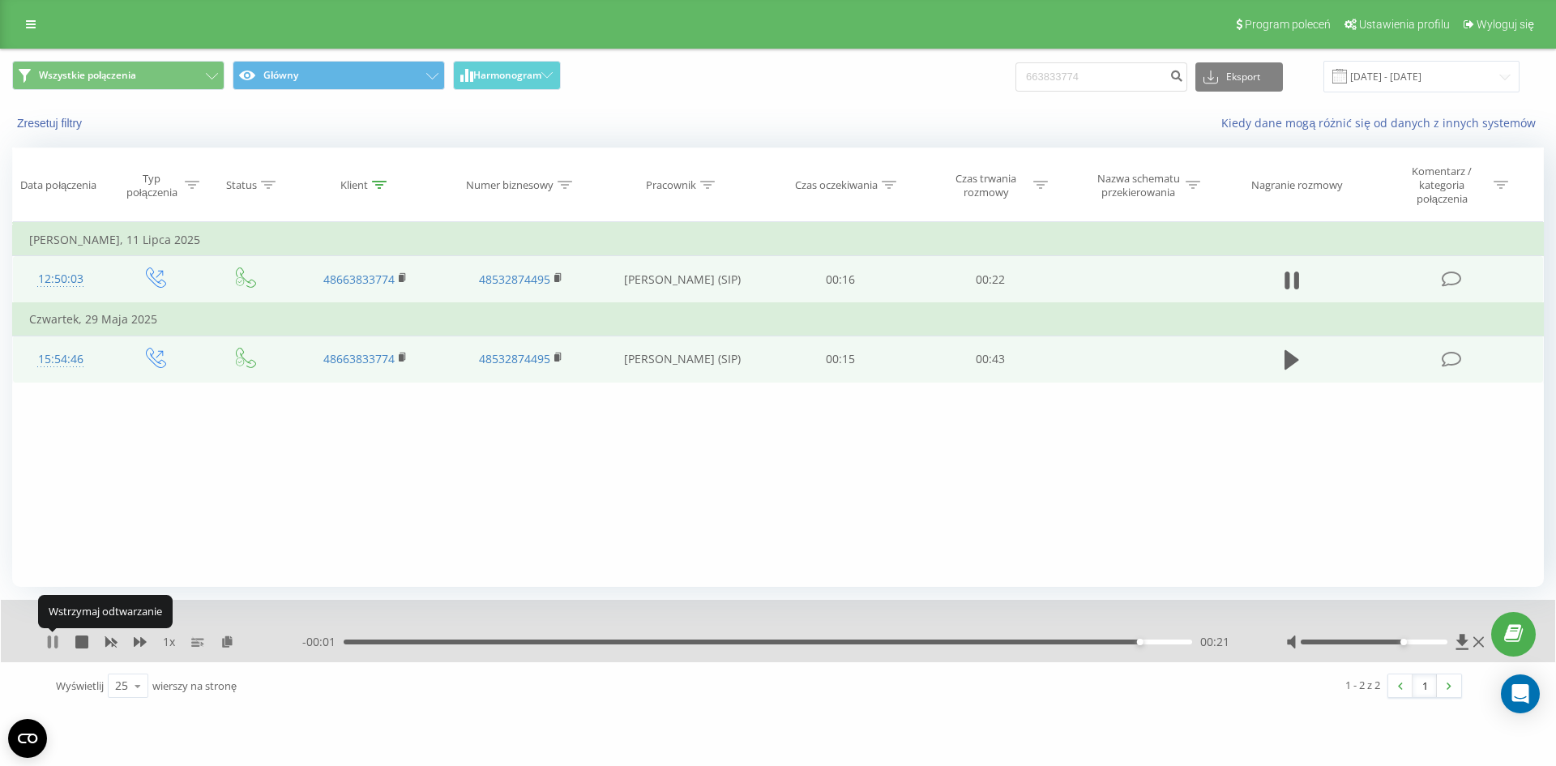
click at [50, 643] on icon at bounding box center [49, 641] width 3 height 13
drag, startPoint x: 1113, startPoint y: 78, endPoint x: 699, endPoint y: 53, distance: 414.7
click at [703, 62] on div "Wszystkie połączenia Główny Harmonogram 663833774 Eksport .csv .xls .xlsx 22.05…" at bounding box center [777, 77] width 1531 height 32
type input "500038550"
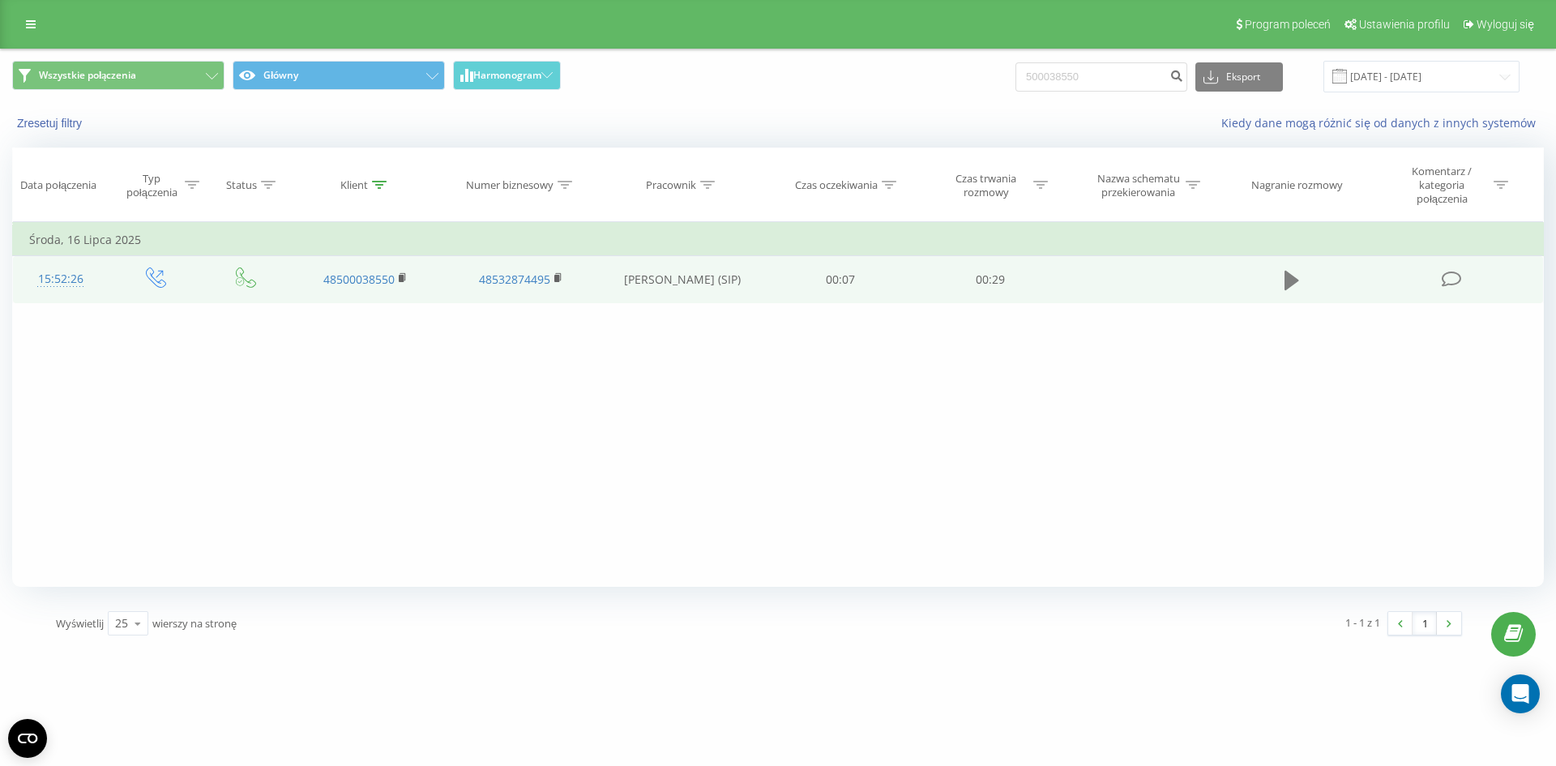
click at [1290, 284] on icon at bounding box center [1291, 280] width 15 height 19
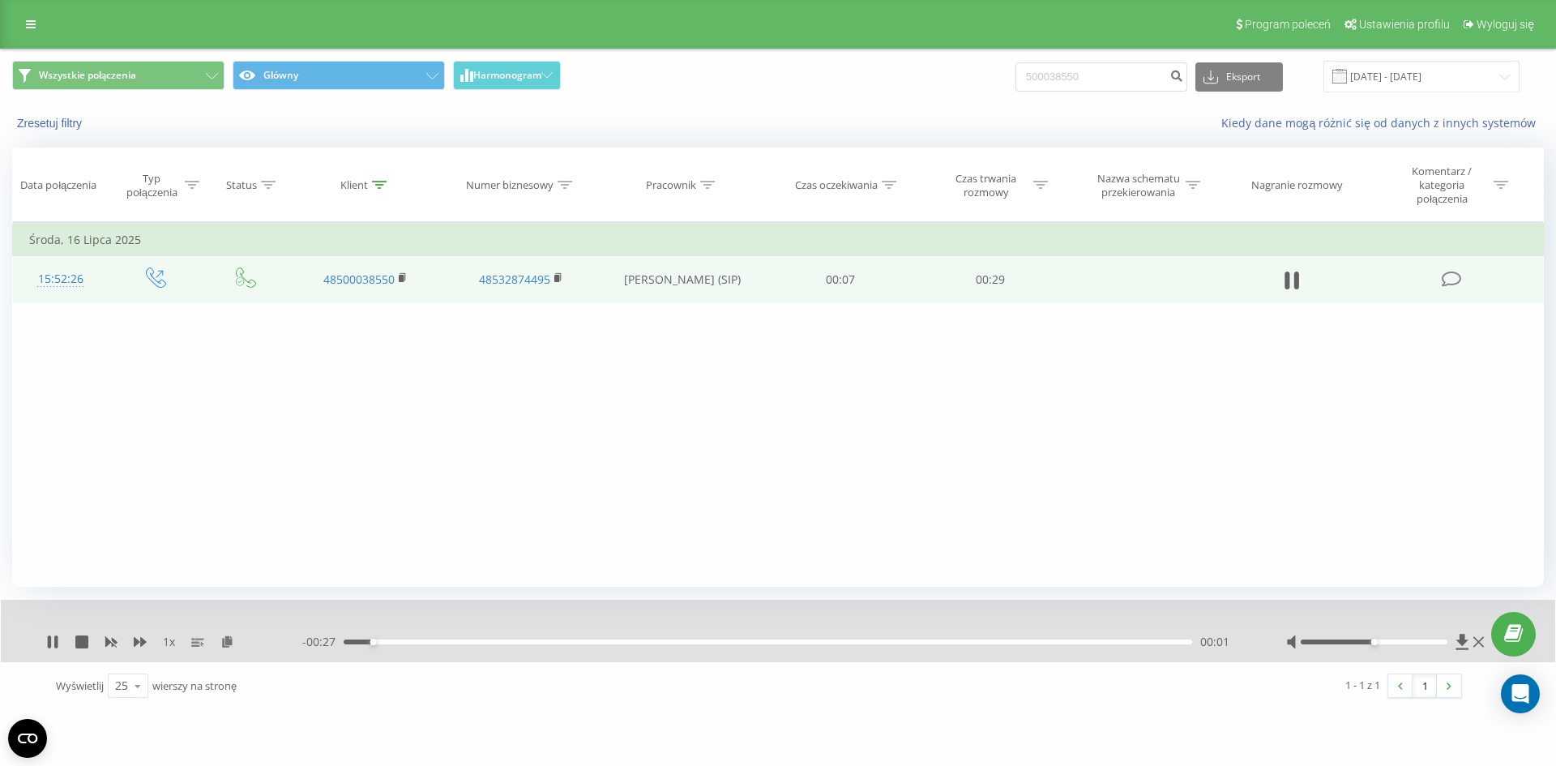
click at [478, 650] on div "- 00:27 00:01 00:01" at bounding box center [773, 642] width 943 height 16
drag, startPoint x: 566, startPoint y: 634, endPoint x: 580, endPoint y: 641, distance: 15.2
click at [568, 634] on div "- 00:23 00:05 00:05" at bounding box center [773, 642] width 943 height 16
click at [581, 642] on div "00:05" at bounding box center [768, 641] width 848 height 5
click at [674, 644] on div "00:09" at bounding box center [768, 641] width 848 height 5
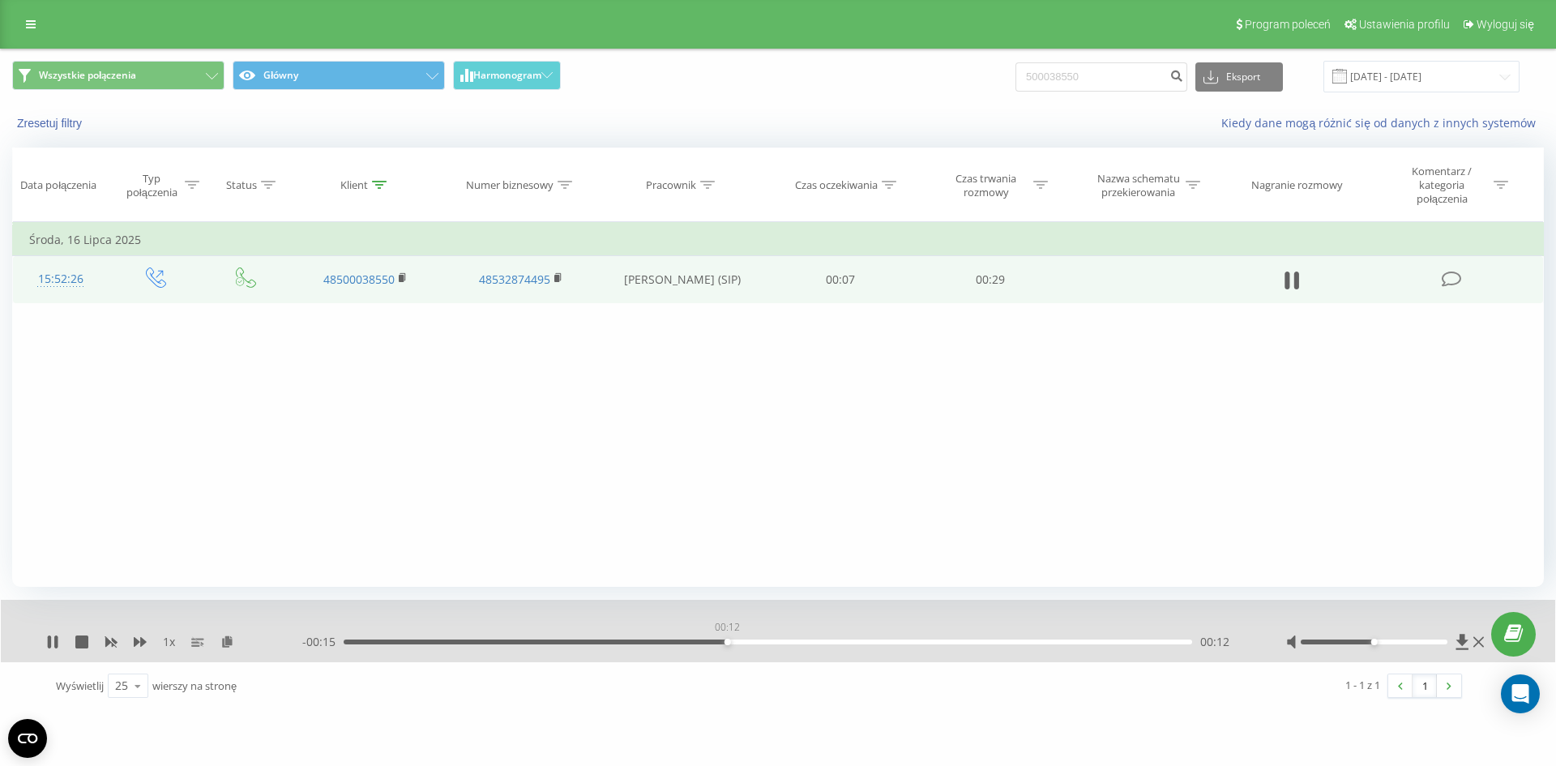
click at [727, 639] on div "00:12" at bounding box center [768, 641] width 848 height 5
click at [797, 637] on div "- 00:15 00:13 00:13" at bounding box center [773, 642] width 943 height 16
click at [802, 638] on div "- 00:14 00:13 00:13" at bounding box center [773, 642] width 943 height 16
click at [805, 643] on div "00:13" at bounding box center [768, 641] width 848 height 5
click at [1123, 70] on input "500038550" at bounding box center [1101, 76] width 172 height 29
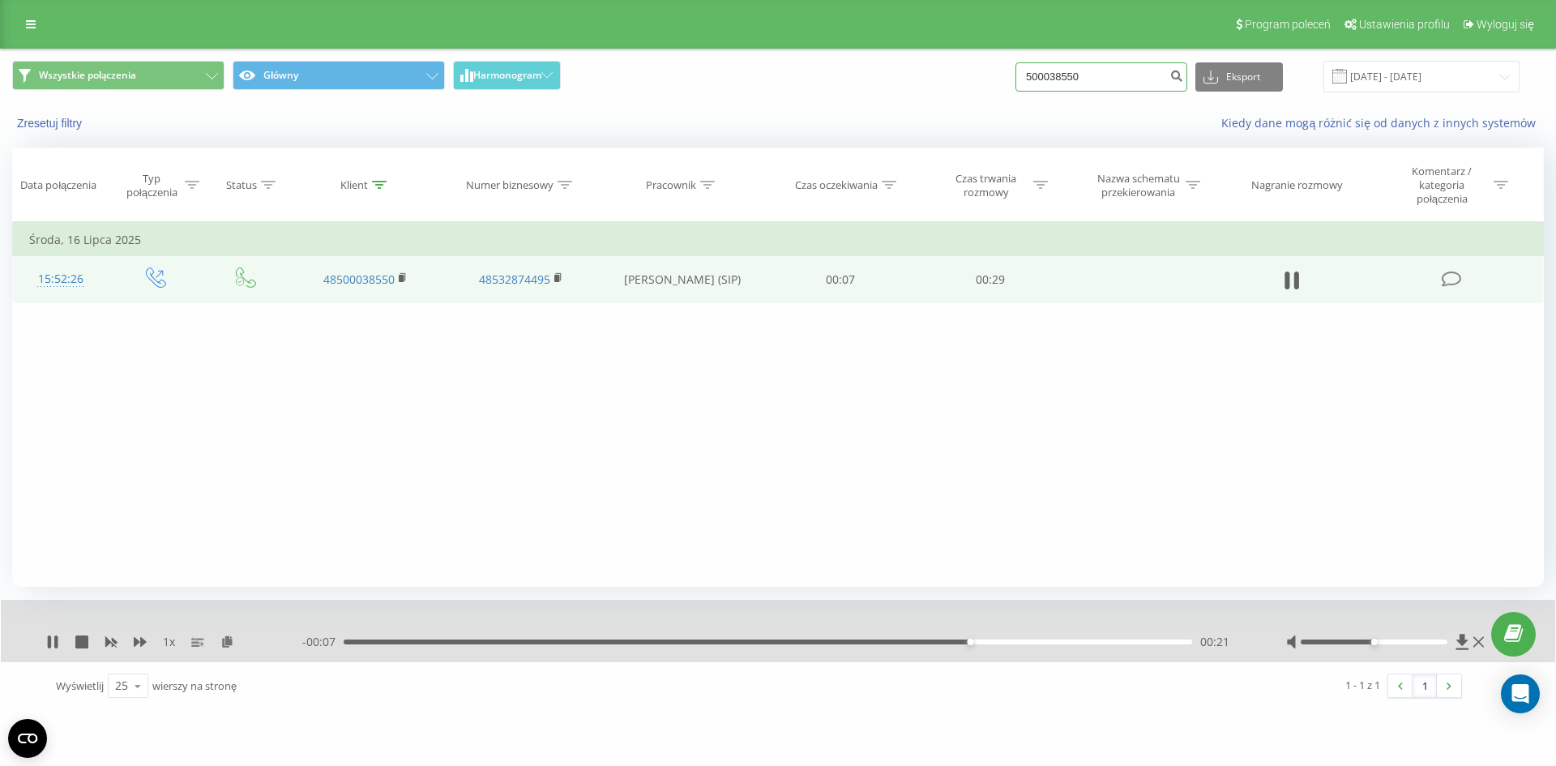
drag, startPoint x: 1123, startPoint y: 70, endPoint x: 1074, endPoint y: 83, distance: 50.1
click at [1074, 83] on input "500038550" at bounding box center [1101, 76] width 172 height 29
click at [1092, 77] on input "500038550" at bounding box center [1101, 76] width 172 height 29
click at [1101, 76] on input "500038550" at bounding box center [1101, 76] width 172 height 29
drag, startPoint x: 1101, startPoint y: 76, endPoint x: 1048, endPoint y: 78, distance: 53.5
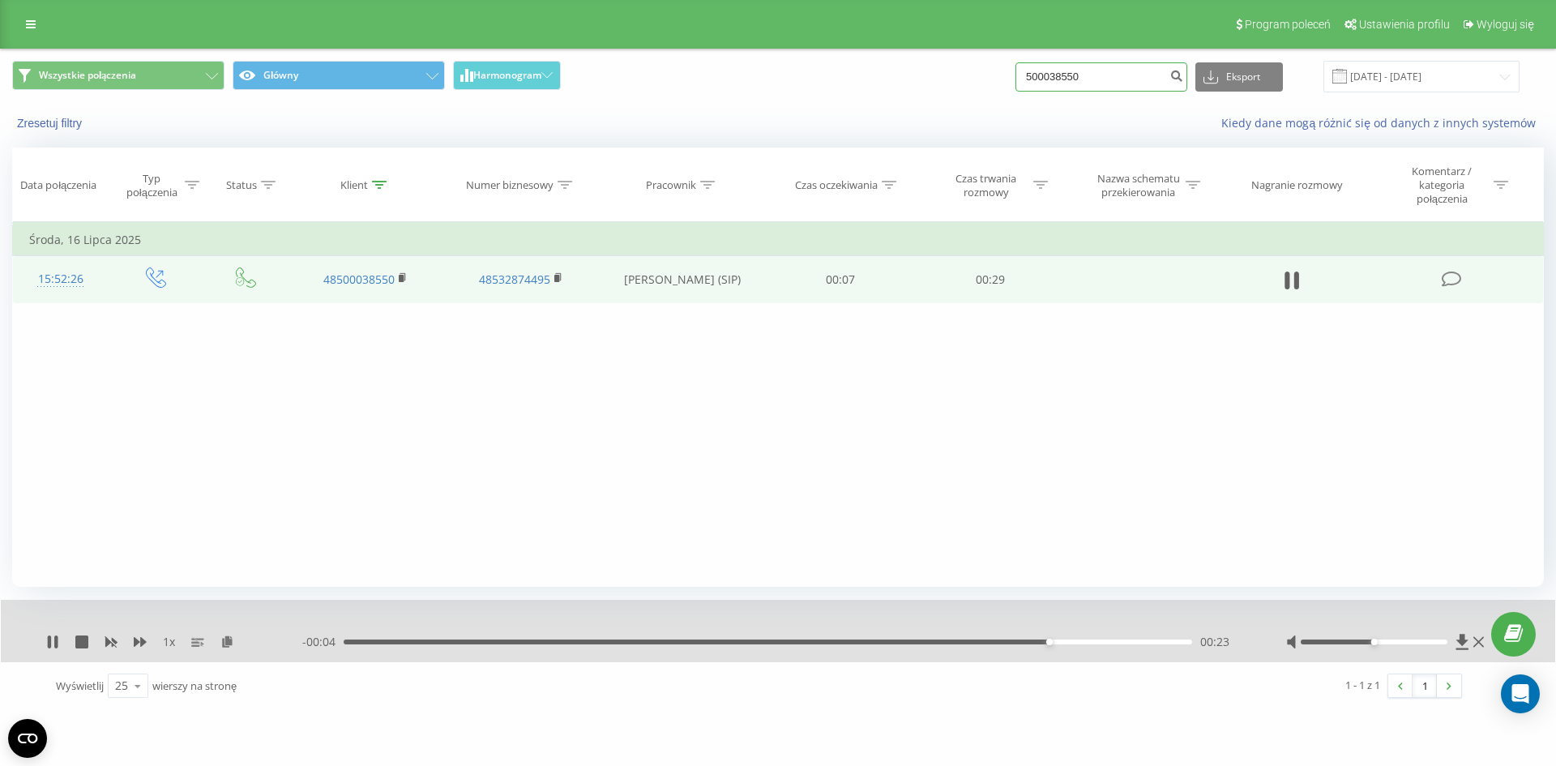
click at [1048, 78] on input "500038550" at bounding box center [1101, 76] width 172 height 29
click at [761, 636] on div "00:00 00:28 00:28" at bounding box center [773, 642] width 943 height 16
click at [762, 642] on div "00:14" at bounding box center [768, 641] width 848 height 5
click at [51, 639] on icon at bounding box center [53, 641] width 10 height 13
click at [1145, 83] on input "5" at bounding box center [1101, 76] width 172 height 29
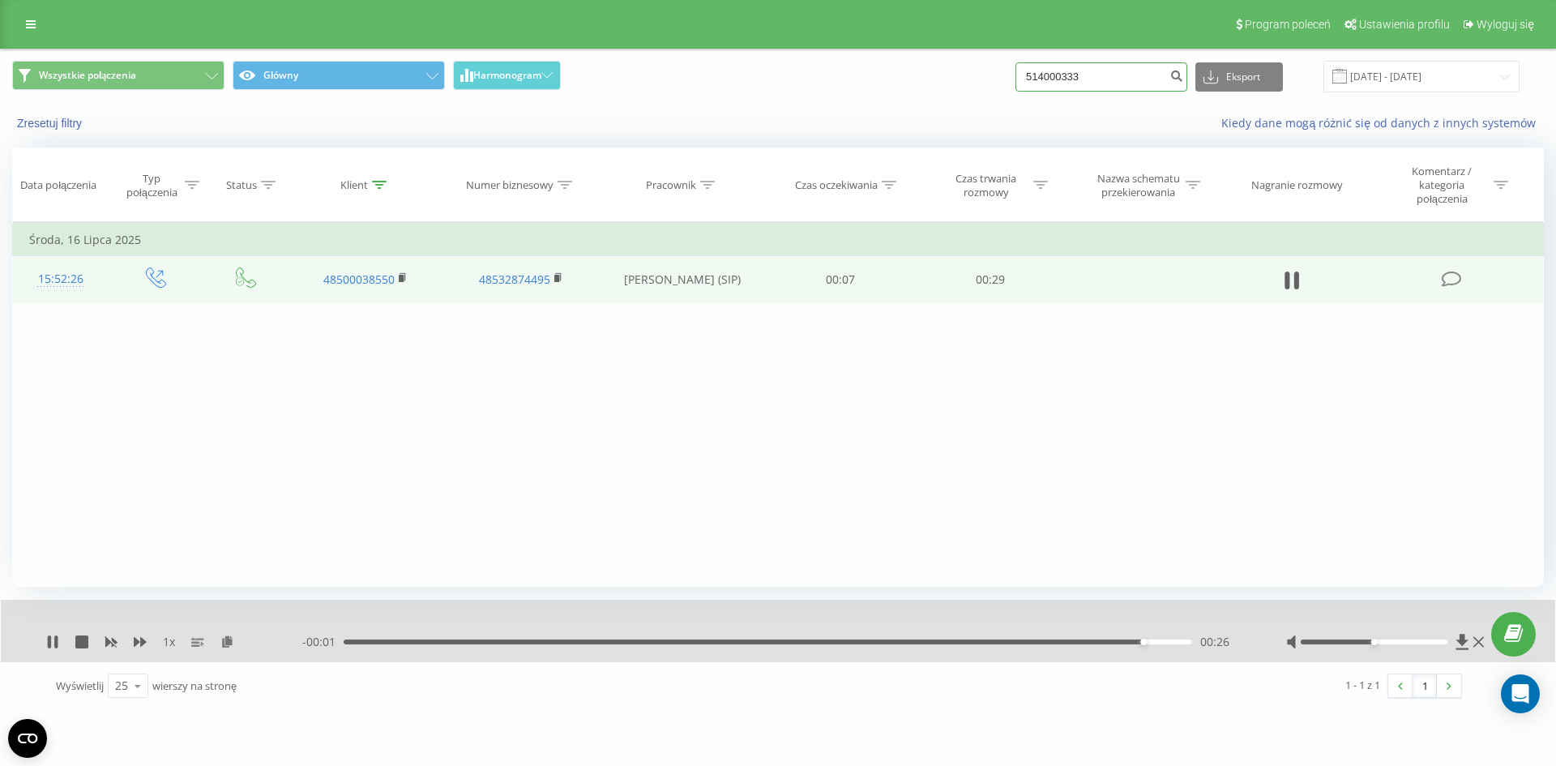
type input "514000333"
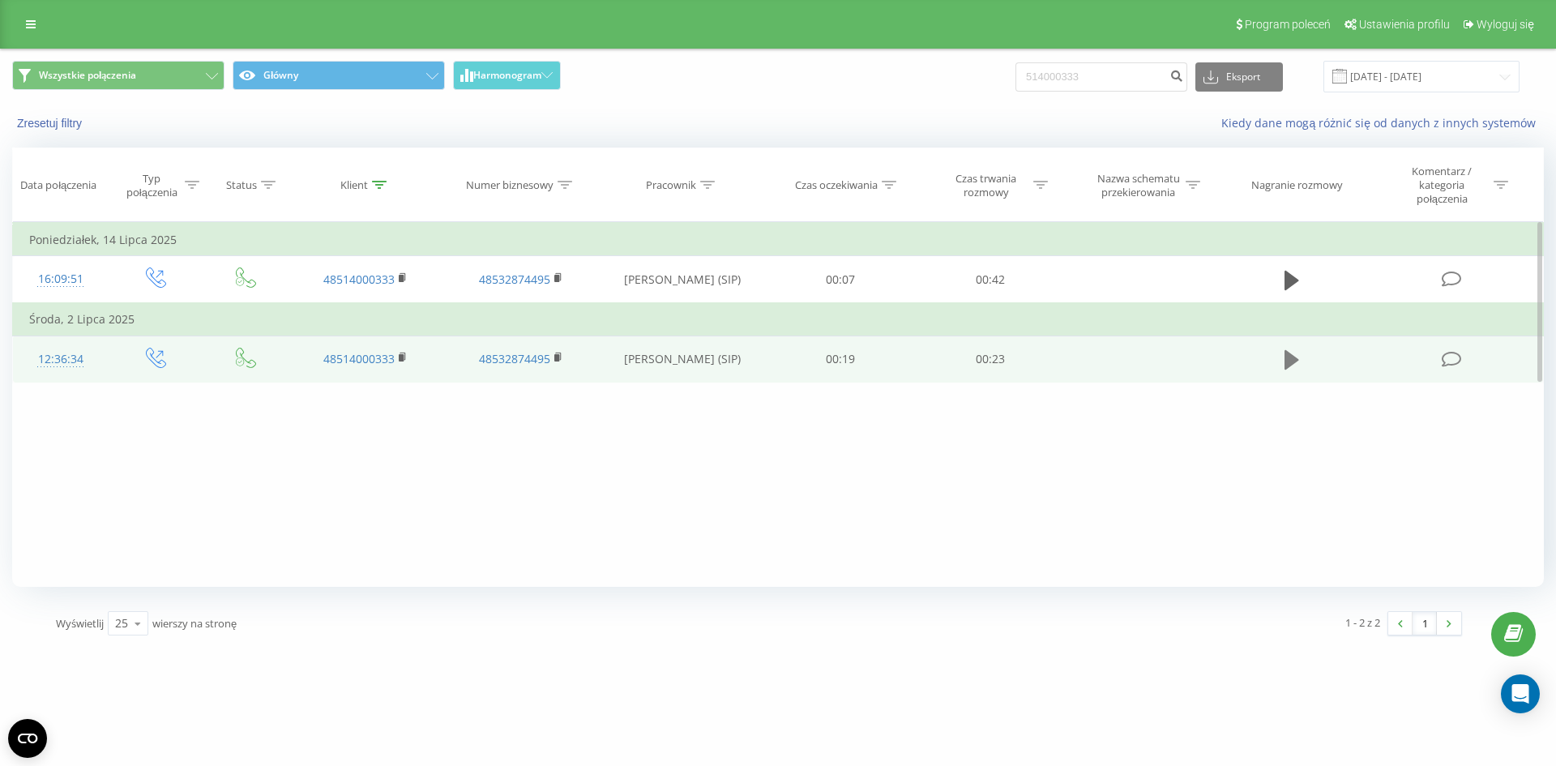
click at [1290, 352] on icon at bounding box center [1291, 359] width 15 height 23
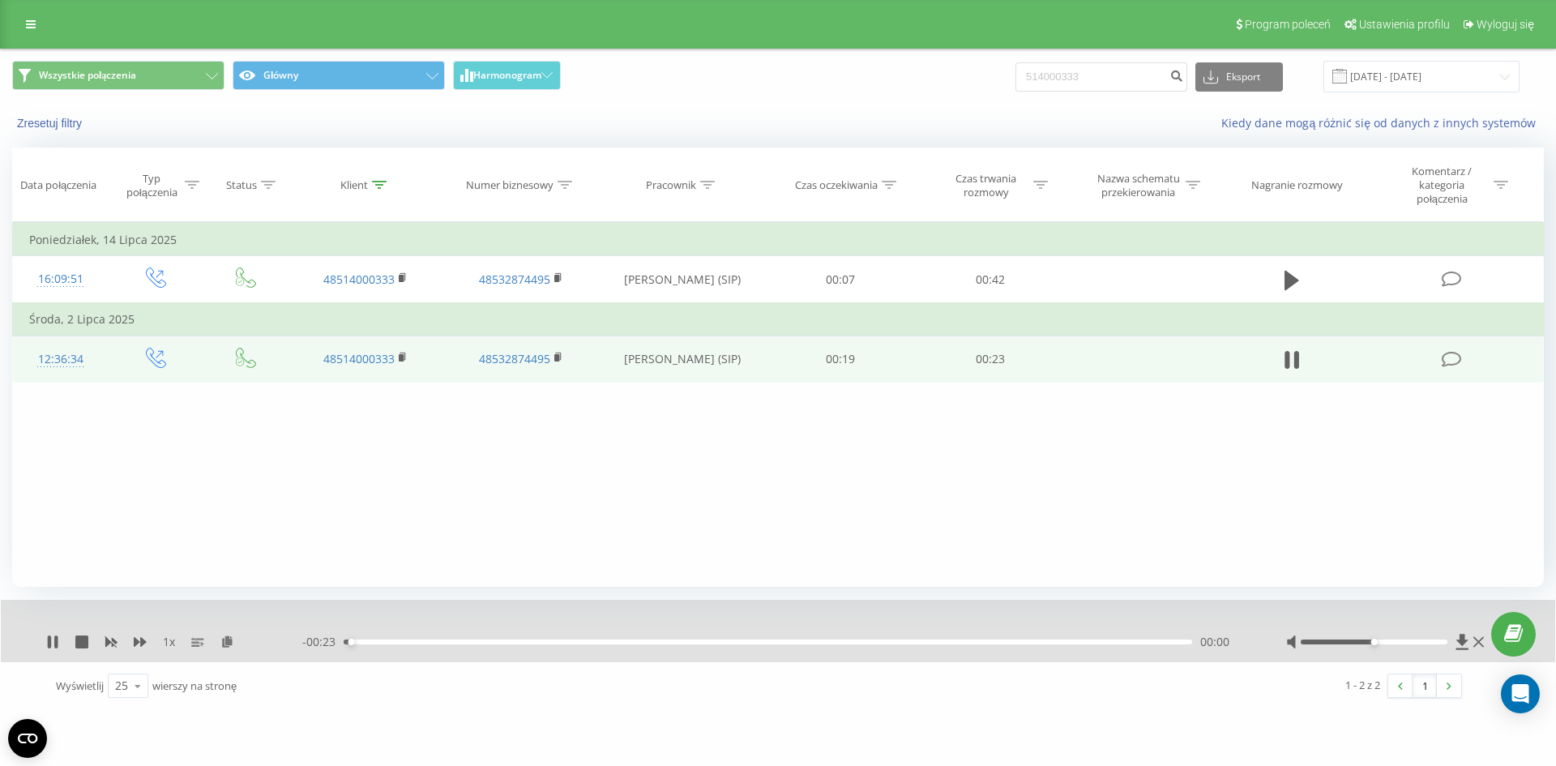
click at [567, 642] on div "00:00" at bounding box center [768, 641] width 848 height 5
click at [656, 647] on div "- 00:17 00:06 00:06" at bounding box center [773, 642] width 943 height 16
click at [670, 644] on div "00:07" at bounding box center [768, 641] width 848 height 5
click at [845, 640] on div "00:14" at bounding box center [768, 641] width 848 height 5
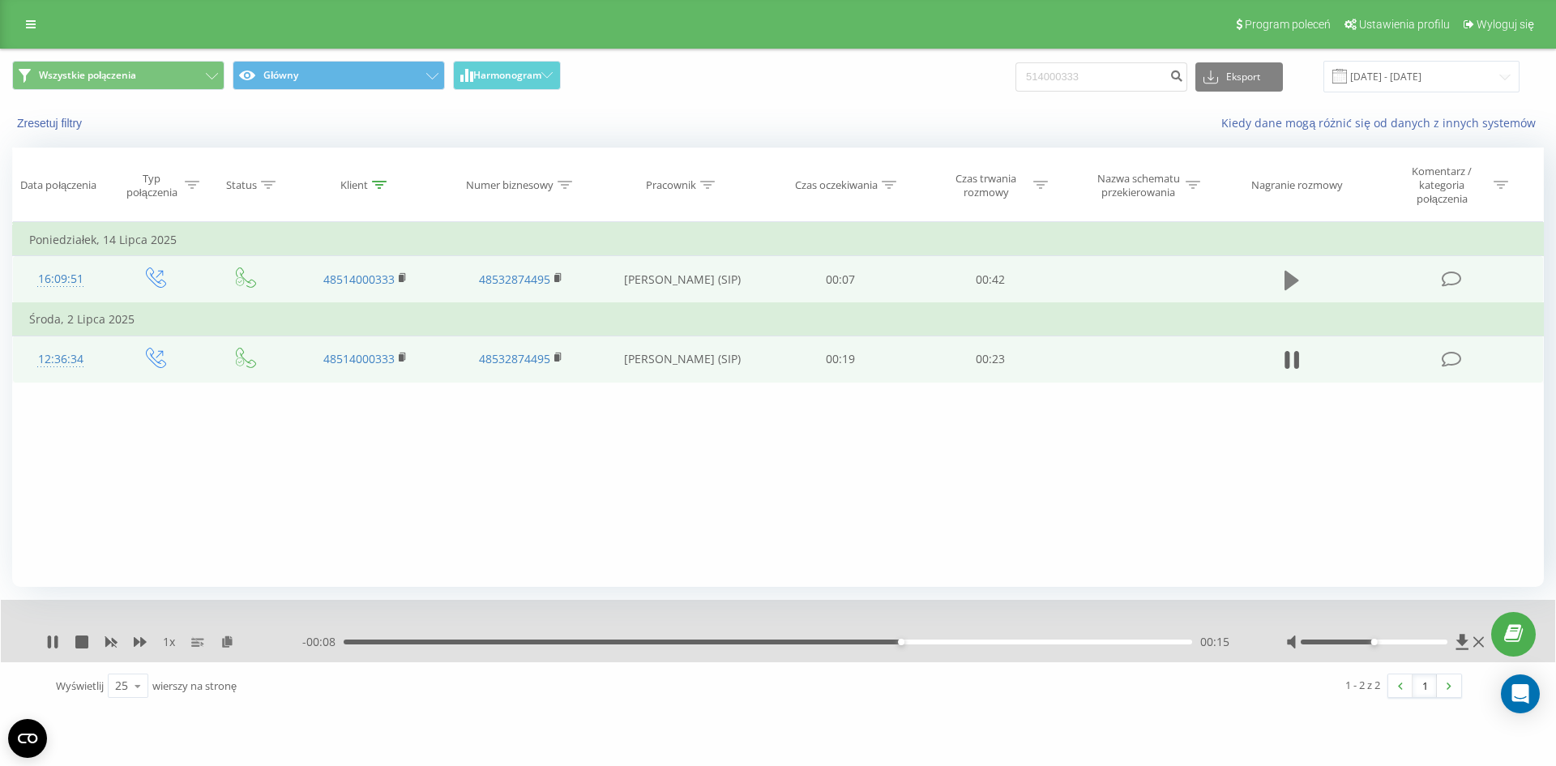
click at [1288, 275] on icon at bounding box center [1291, 280] width 15 height 19
click at [492, 643] on div "00:01" at bounding box center [768, 641] width 848 height 5
click at [638, 643] on div "00:09" at bounding box center [768, 641] width 848 height 5
click at [768, 643] on div "00:16" at bounding box center [768, 641] width 848 height 5
click at [860, 639] on div "00:21" at bounding box center [768, 641] width 848 height 5
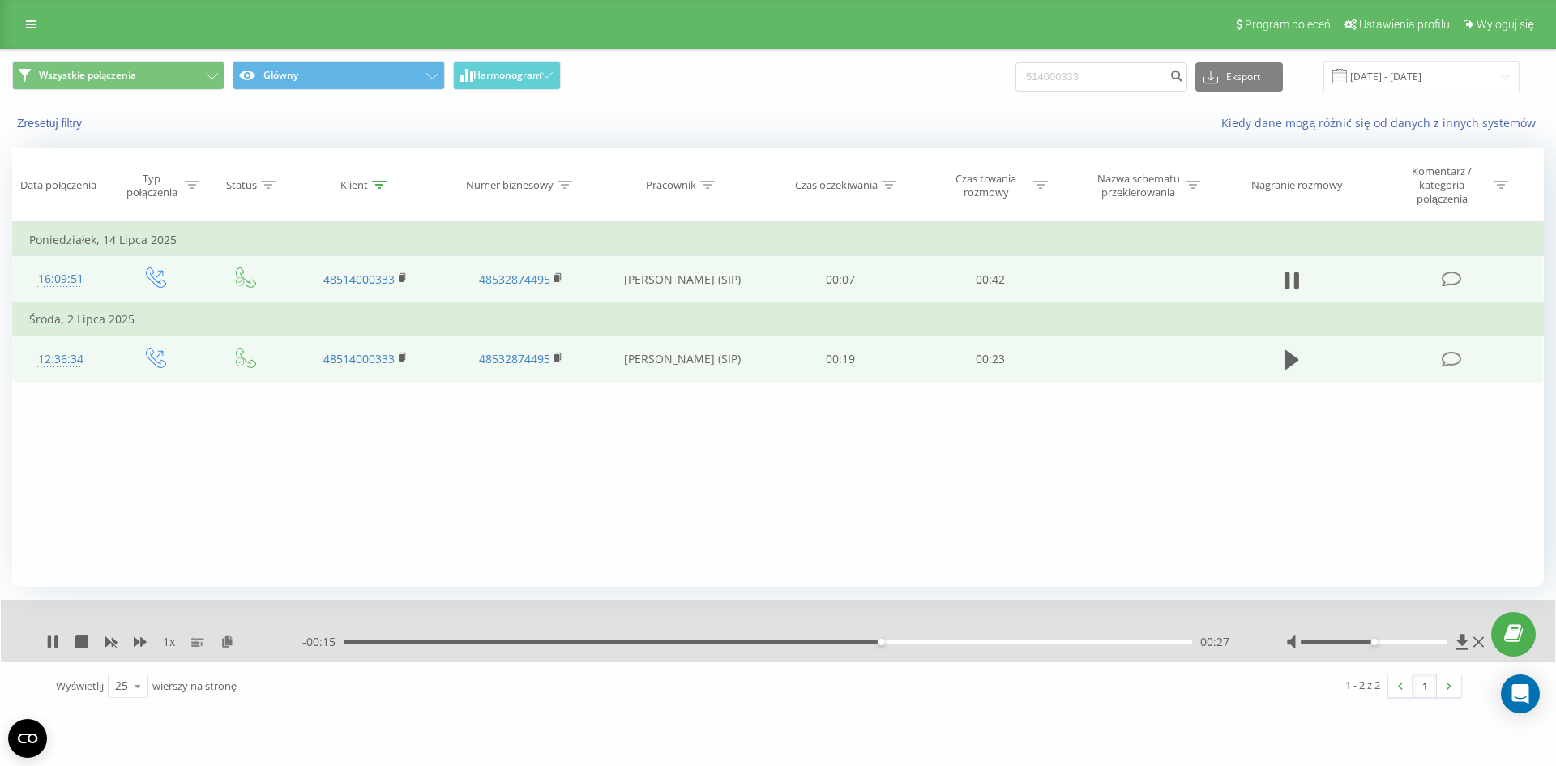
click at [935, 641] on div "00:27" at bounding box center [768, 641] width 848 height 5
click at [981, 641] on div "00:30" at bounding box center [768, 641] width 848 height 5
click at [940, 640] on div "00:34" at bounding box center [768, 641] width 848 height 5
drag, startPoint x: 1094, startPoint y: 75, endPoint x: 799, endPoint y: 86, distance: 295.1
click at [799, 86] on div "Wszystkie połączenia Główny Harmonogram 514000333 Eksport .csv .xls .xlsx 22.05…" at bounding box center [777, 77] width 1531 height 32
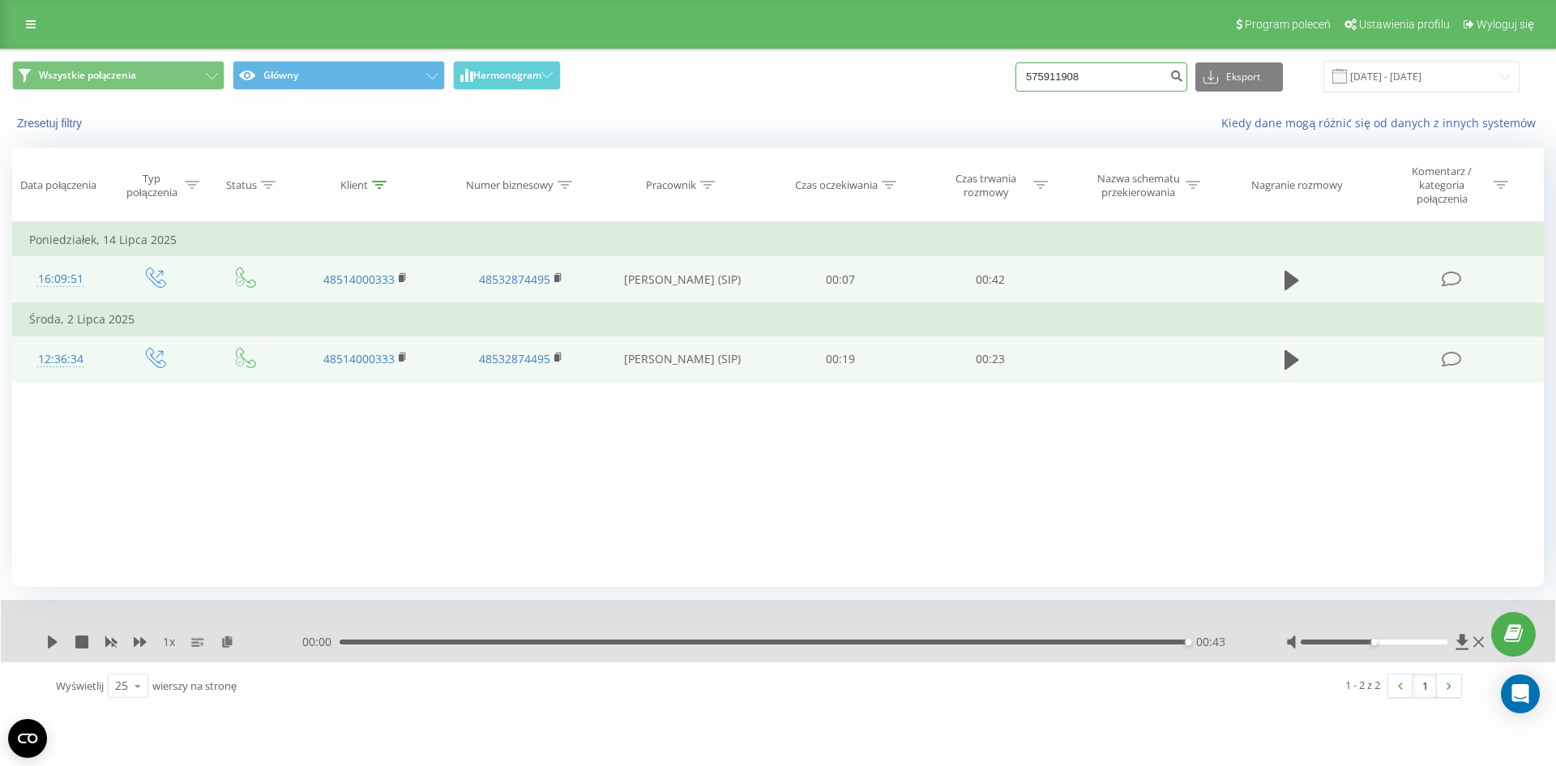
type input "575911908"
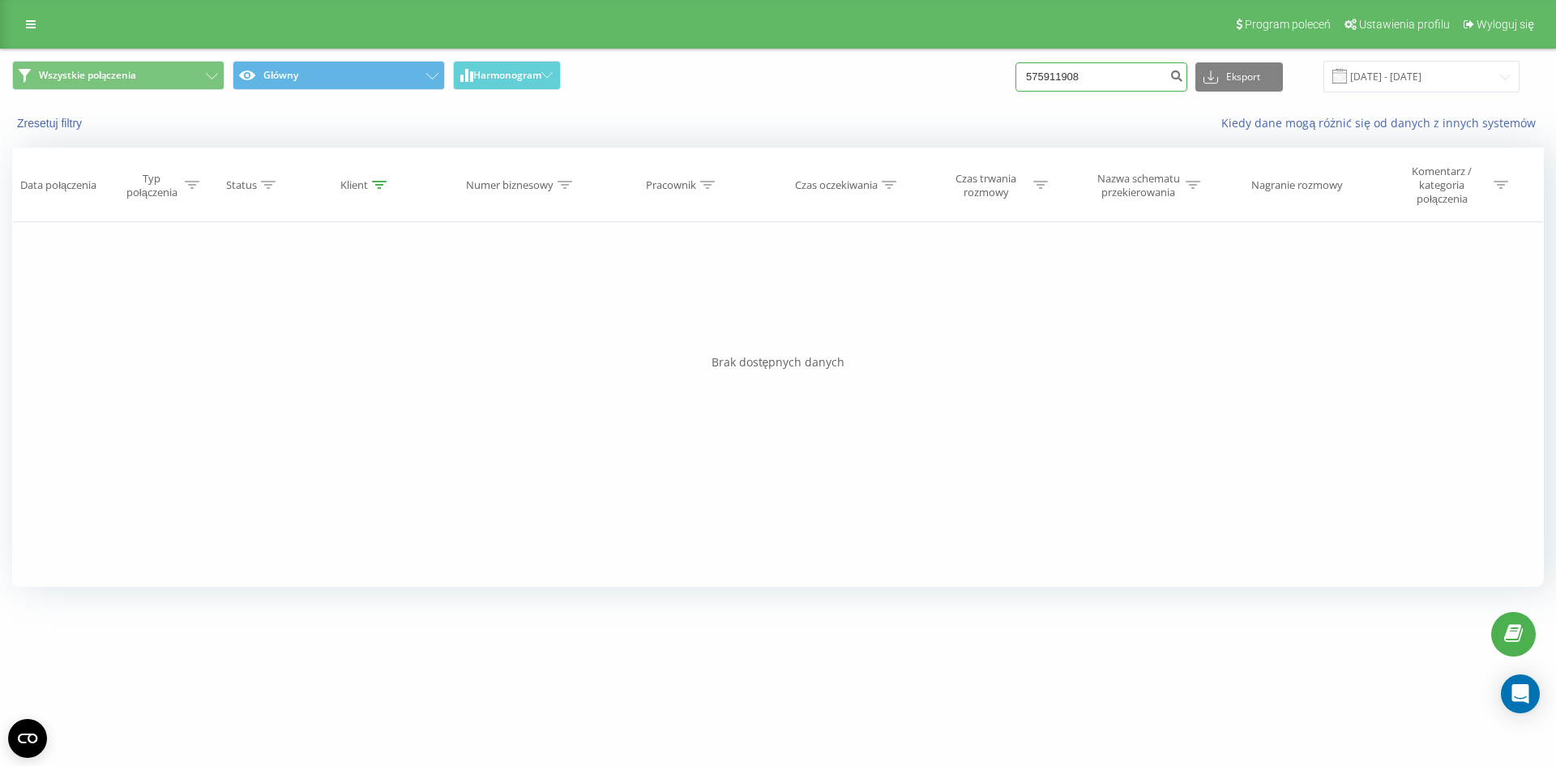
drag, startPoint x: 1126, startPoint y: 83, endPoint x: 1031, endPoint y: 82, distance: 95.6
click at [1031, 82] on div "Wszystkie połączenia Główny Harmonogram 575911908 Eksport .csv .xls .xlsx 22.05…" at bounding box center [777, 77] width 1531 height 32
type input "603823634"
drag, startPoint x: 1114, startPoint y: 79, endPoint x: 1045, endPoint y: 70, distance: 69.4
click at [1047, 70] on input "603823634" at bounding box center [1101, 76] width 172 height 29
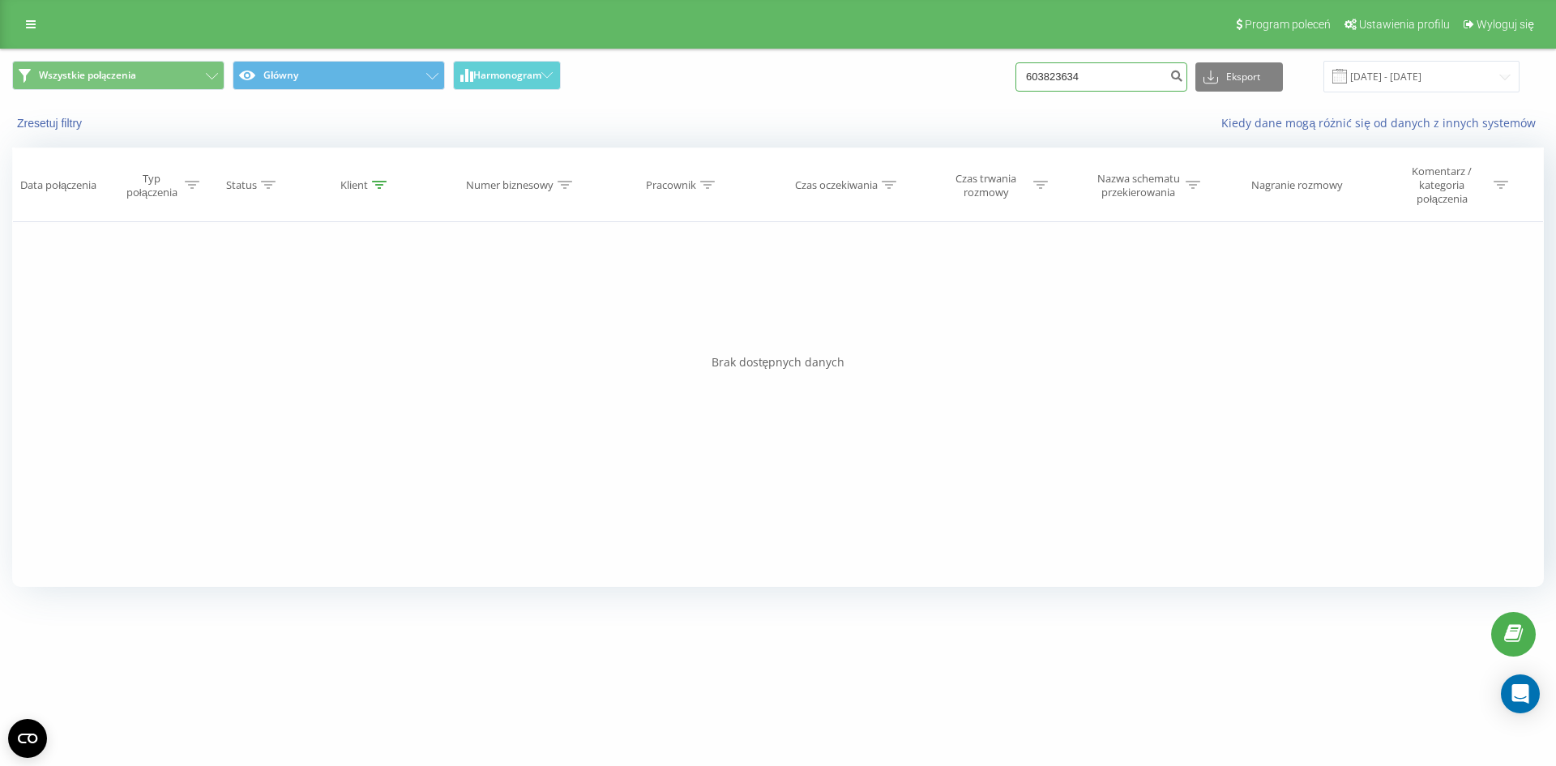
click at [1151, 71] on input "603823634" at bounding box center [1101, 76] width 172 height 29
drag, startPoint x: 1134, startPoint y: 71, endPoint x: 1036, endPoint y: 75, distance: 98.1
click at [1036, 75] on input "603823634" at bounding box center [1101, 76] width 172 height 29
paste input "823"
type input "603 823 634"
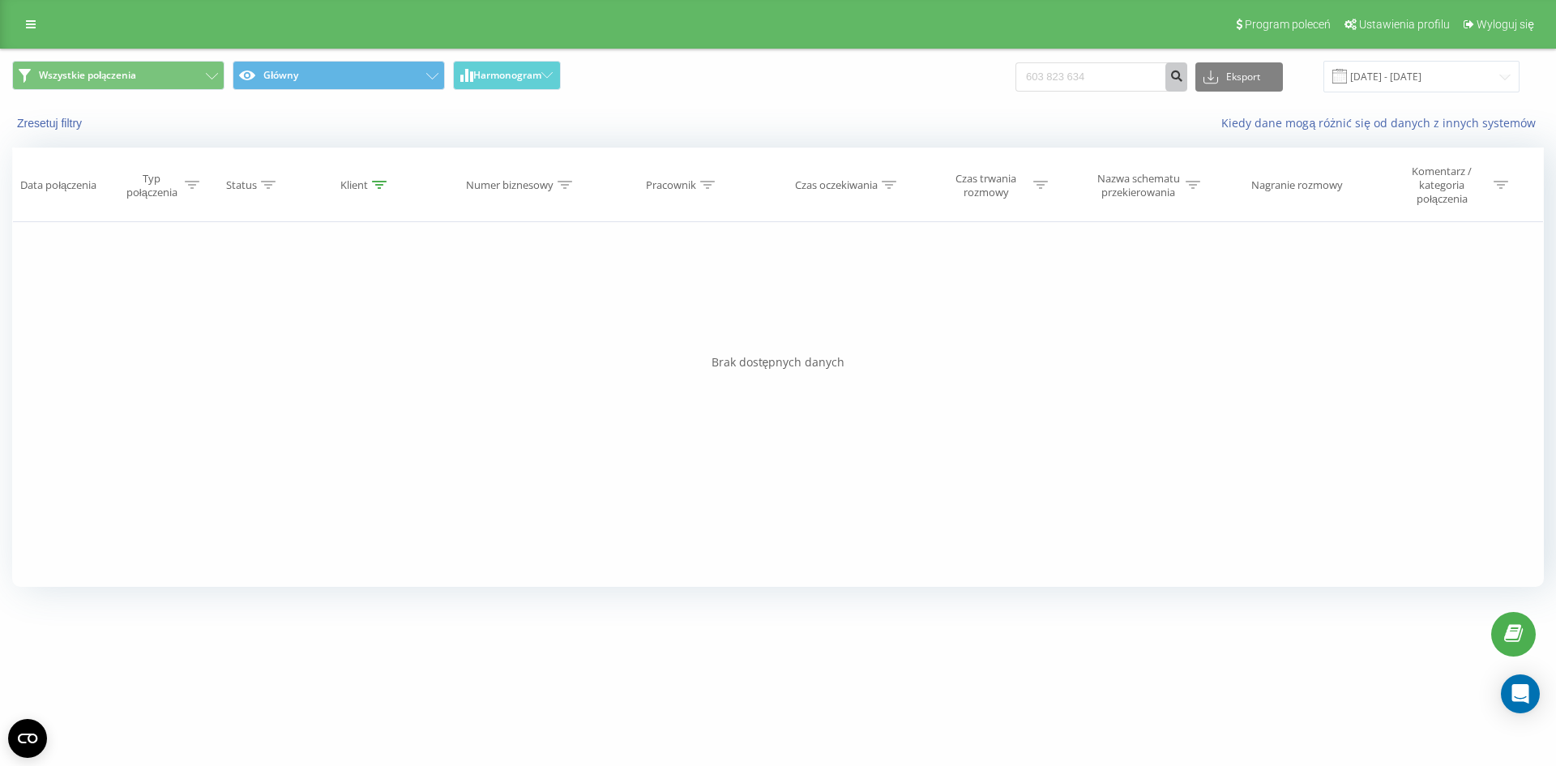
click at [1183, 76] on icon "submit" at bounding box center [1176, 74] width 14 height 10
drag, startPoint x: 1106, startPoint y: 69, endPoint x: 607, endPoint y: 75, distance: 499.1
click at [608, 75] on div "Wszystkie połączenia Główny Harmonogram 603823634 Eksport .csv .xls .xlsx [DATE…" at bounding box center [777, 77] width 1531 height 32
type input "518624423"
drag, startPoint x: 1134, startPoint y: 72, endPoint x: 820, endPoint y: 93, distance: 315.1
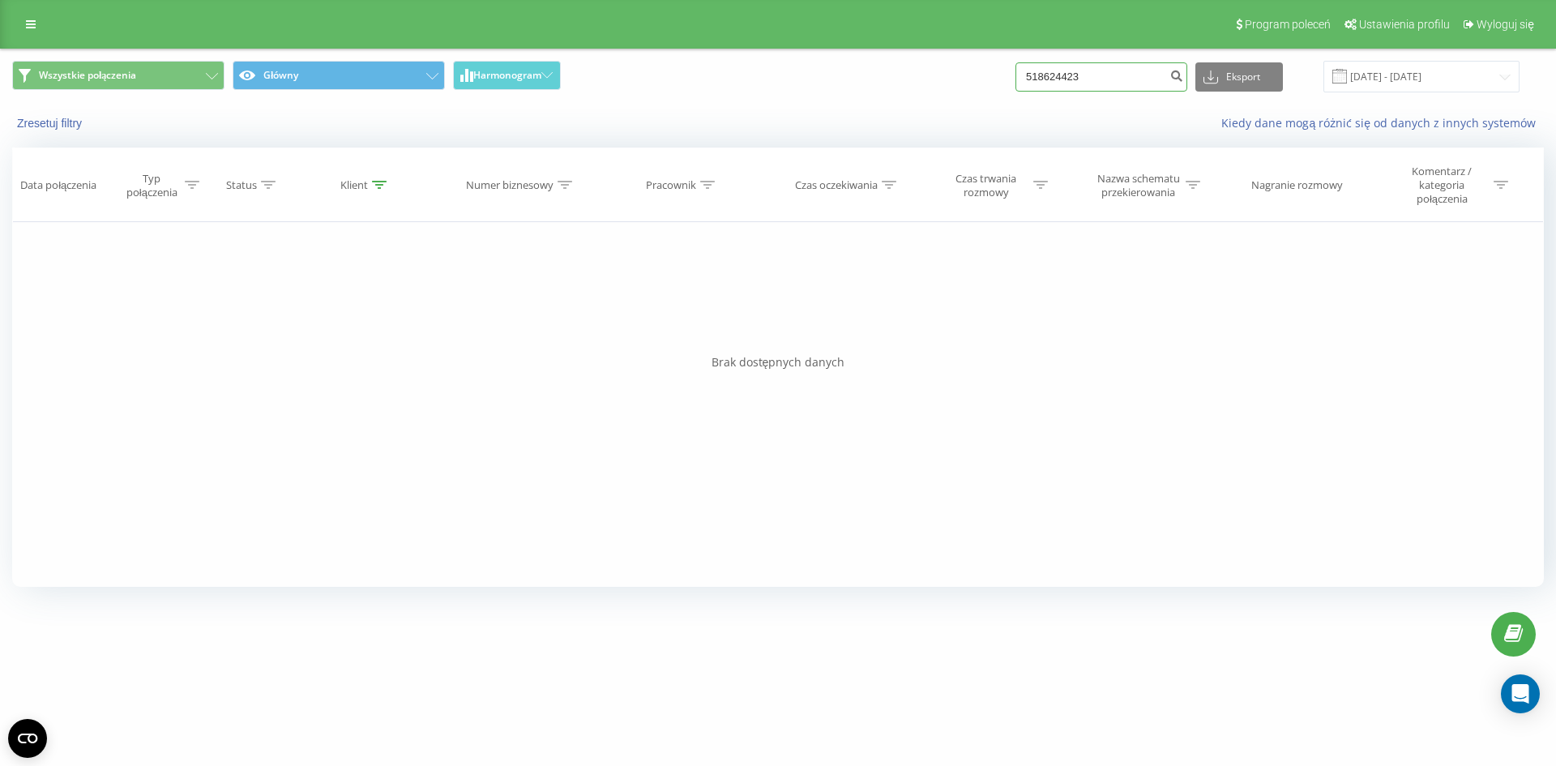
click at [820, 93] on div "Wszystkie połączenia Główny Harmonogram 518624423 Eksport .csv .xls .xlsx [DATE…" at bounding box center [778, 76] width 1554 height 54
type input "664530255"
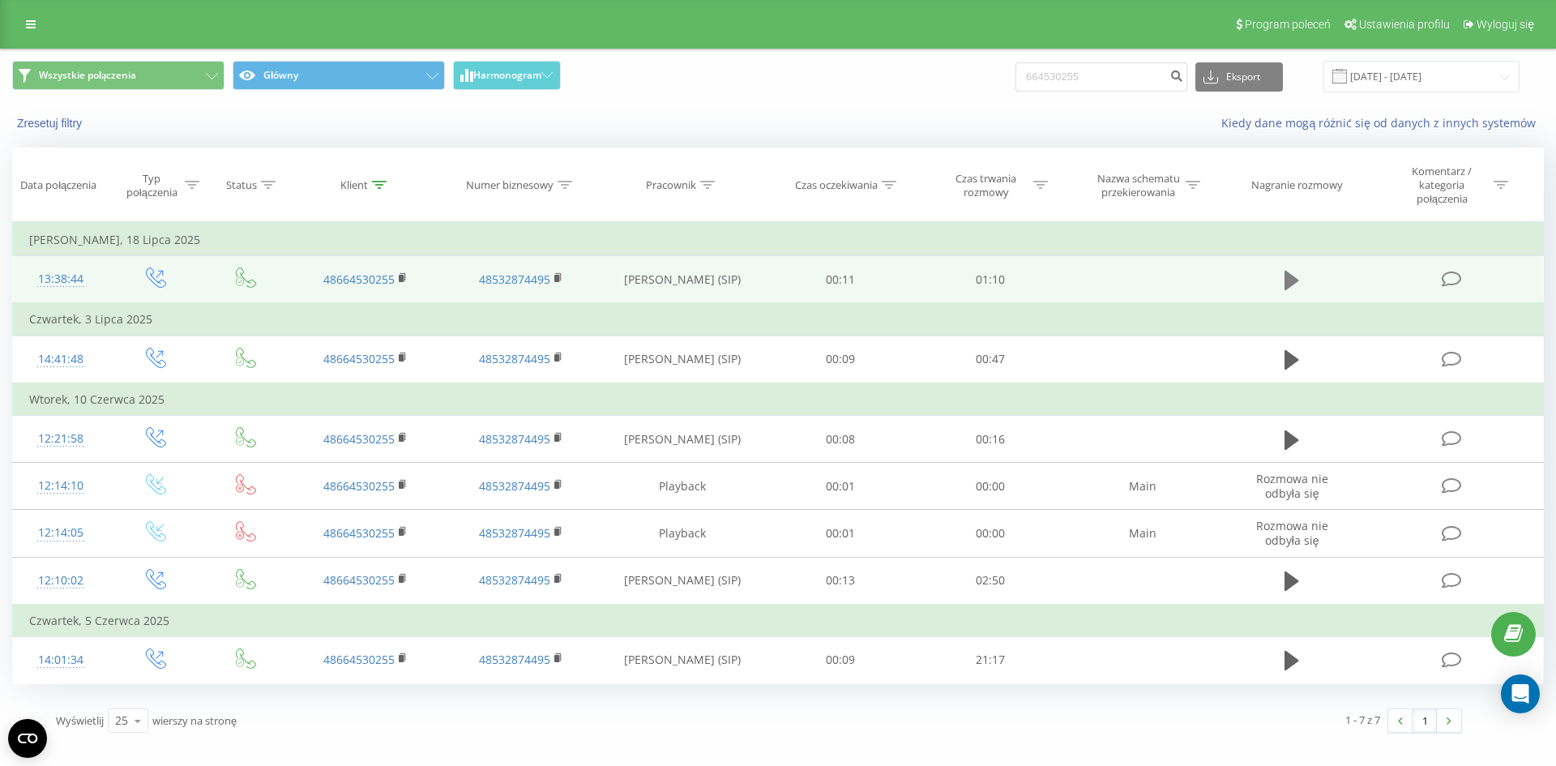
click at [1295, 274] on icon at bounding box center [1291, 280] width 15 height 23
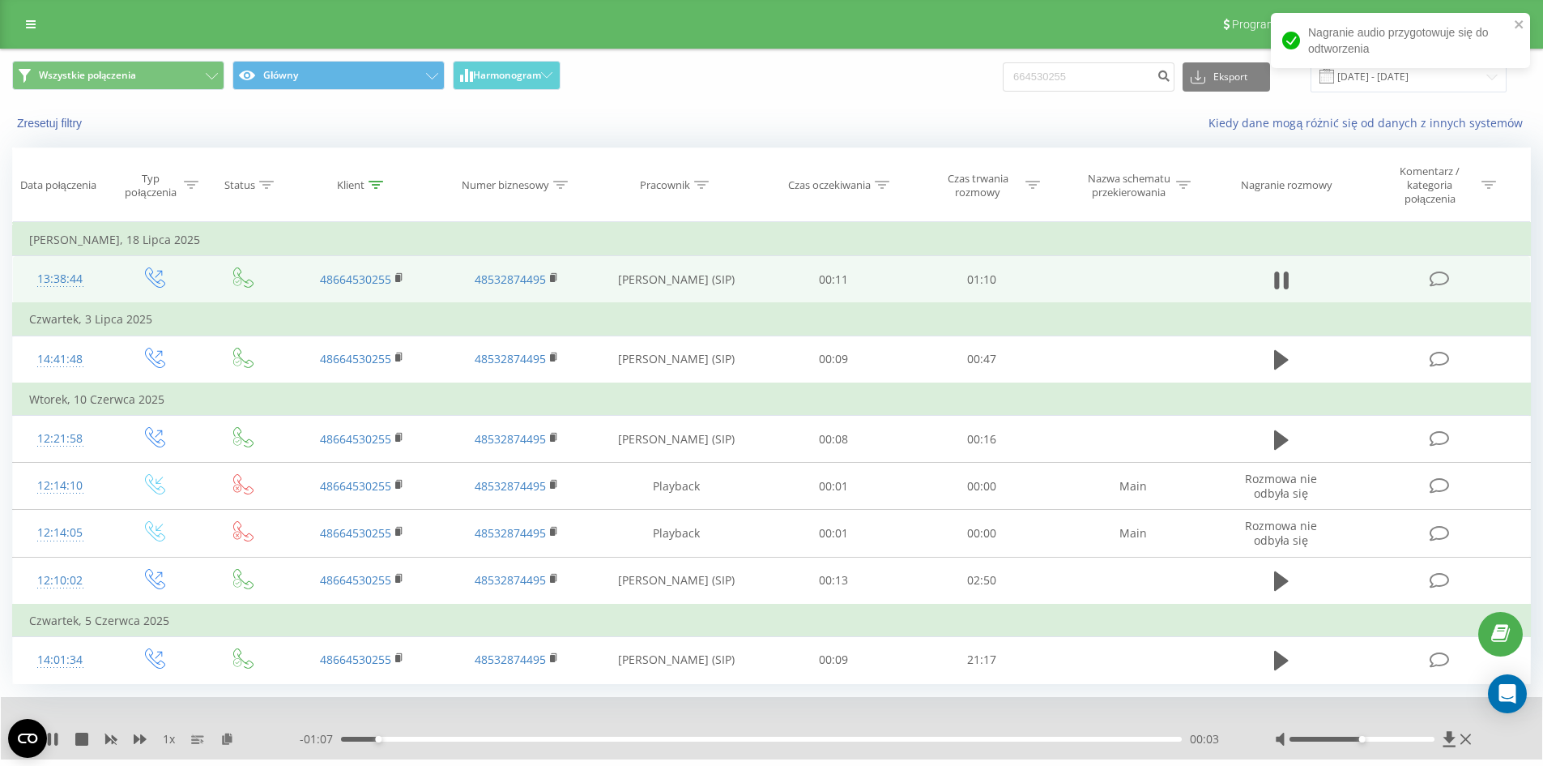
click at [565, 742] on div "- 01:07 00:03 00:03" at bounding box center [767, 739] width 935 height 16
click at [567, 736] on div "- 01:06 00:03 00:03" at bounding box center [767, 739] width 935 height 16
click at [572, 742] on div "- 01:06 00:03 00:03" at bounding box center [767, 739] width 935 height 16
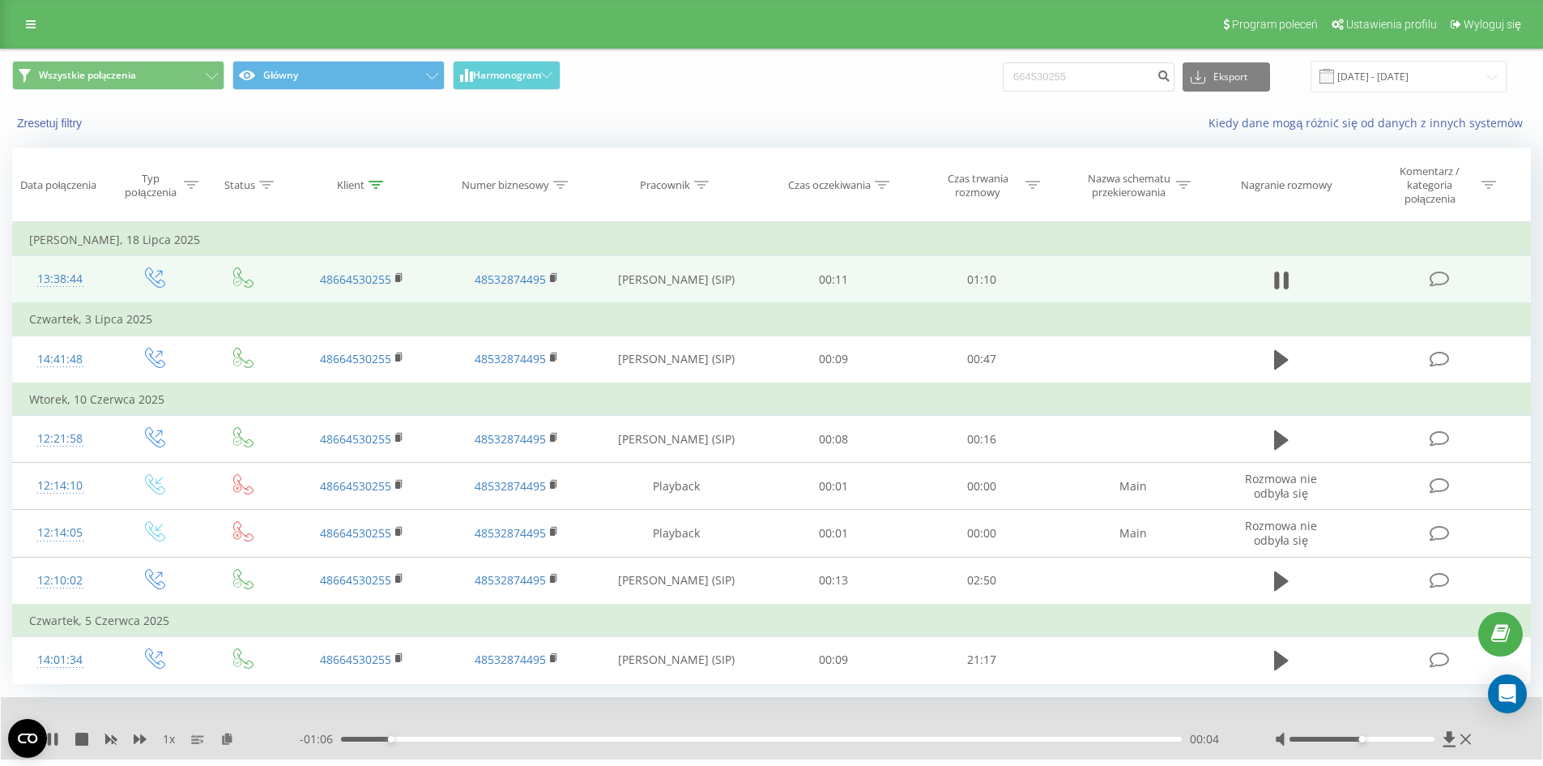
click at [574, 739] on div "00:04" at bounding box center [761, 738] width 841 height 5
click at [617, 738] on div "00:19" at bounding box center [761, 738] width 841 height 5
click at [694, 738] on div "00:29" at bounding box center [761, 738] width 841 height 5
drag, startPoint x: 1394, startPoint y: 739, endPoint x: 1413, endPoint y: 739, distance: 18.6
click at [1413, 739] on div at bounding box center [1362, 738] width 145 height 5
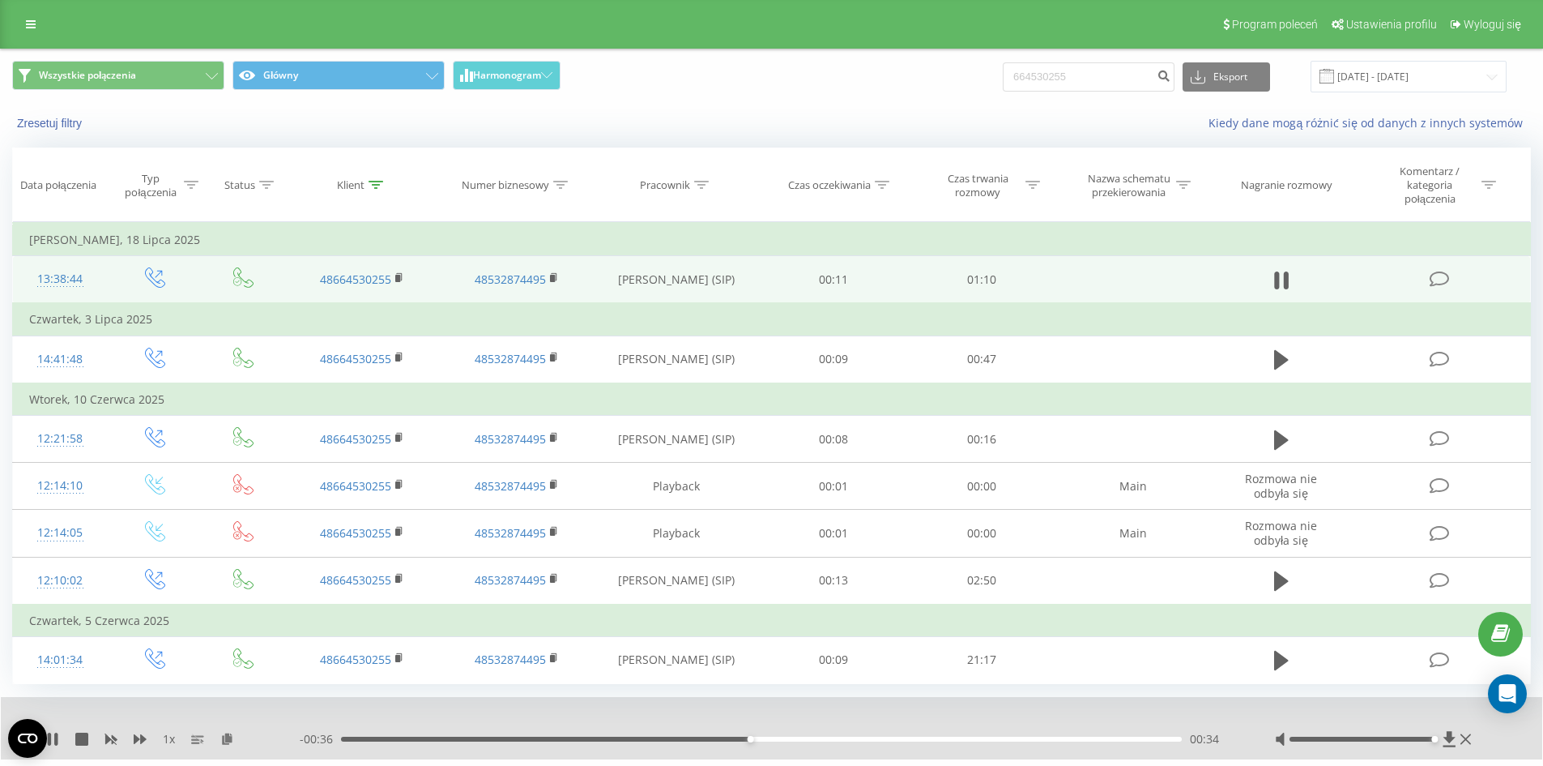
drag, startPoint x: 1427, startPoint y: 739, endPoint x: 1436, endPoint y: 739, distance: 8.9
click at [1435, 739] on div at bounding box center [1362, 738] width 145 height 5
click at [1407, 737] on div at bounding box center [1362, 738] width 145 height 5
drag, startPoint x: 1140, startPoint y: 88, endPoint x: 791, endPoint y: 86, distance: 349.2
click at [791, 86] on div "Wszystkie połączenia Główny Harmonogram 664530255 Eksport .csv .xls .xlsx 22.05…" at bounding box center [771, 77] width 1519 height 32
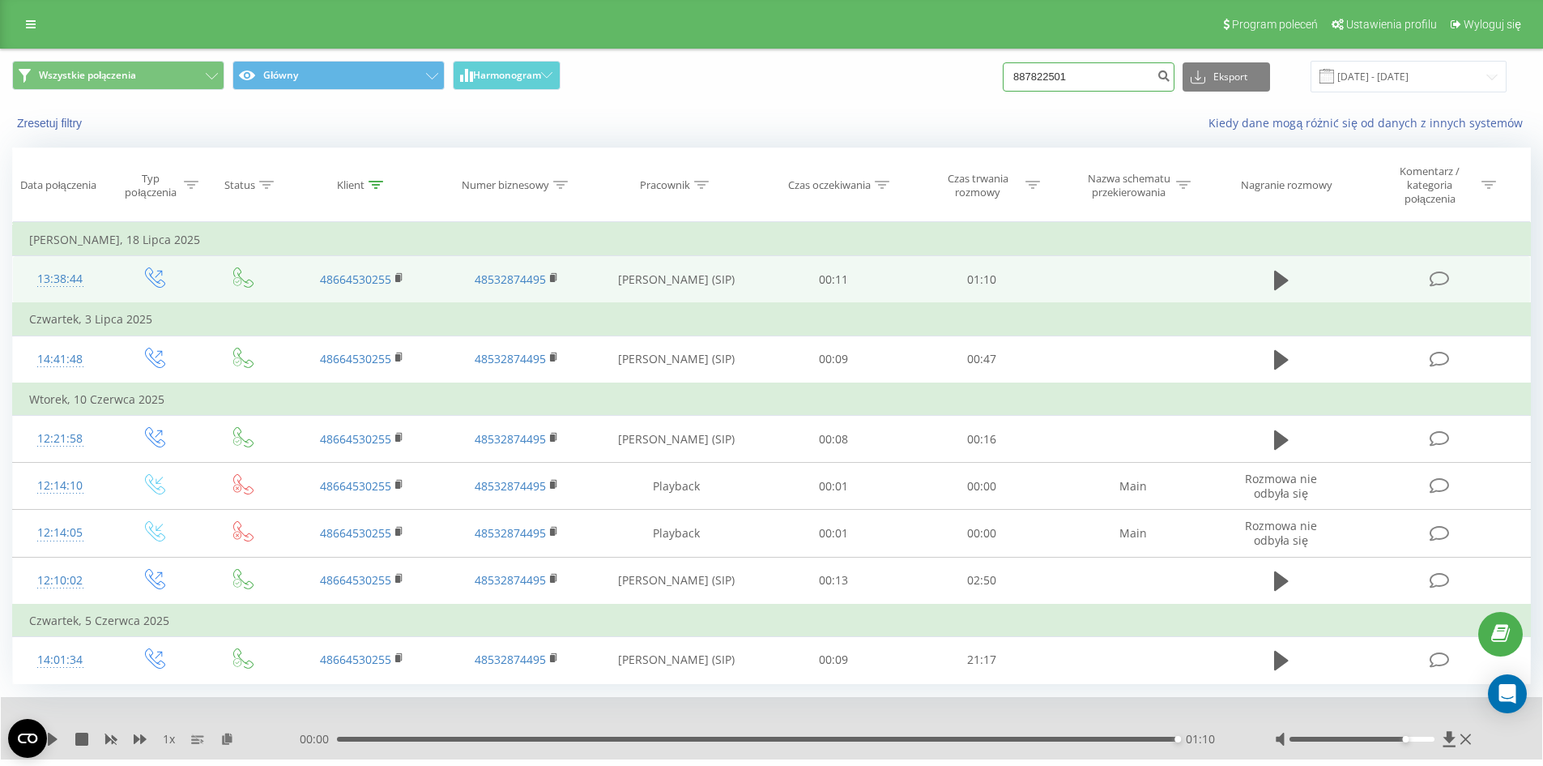
type input "887822501"
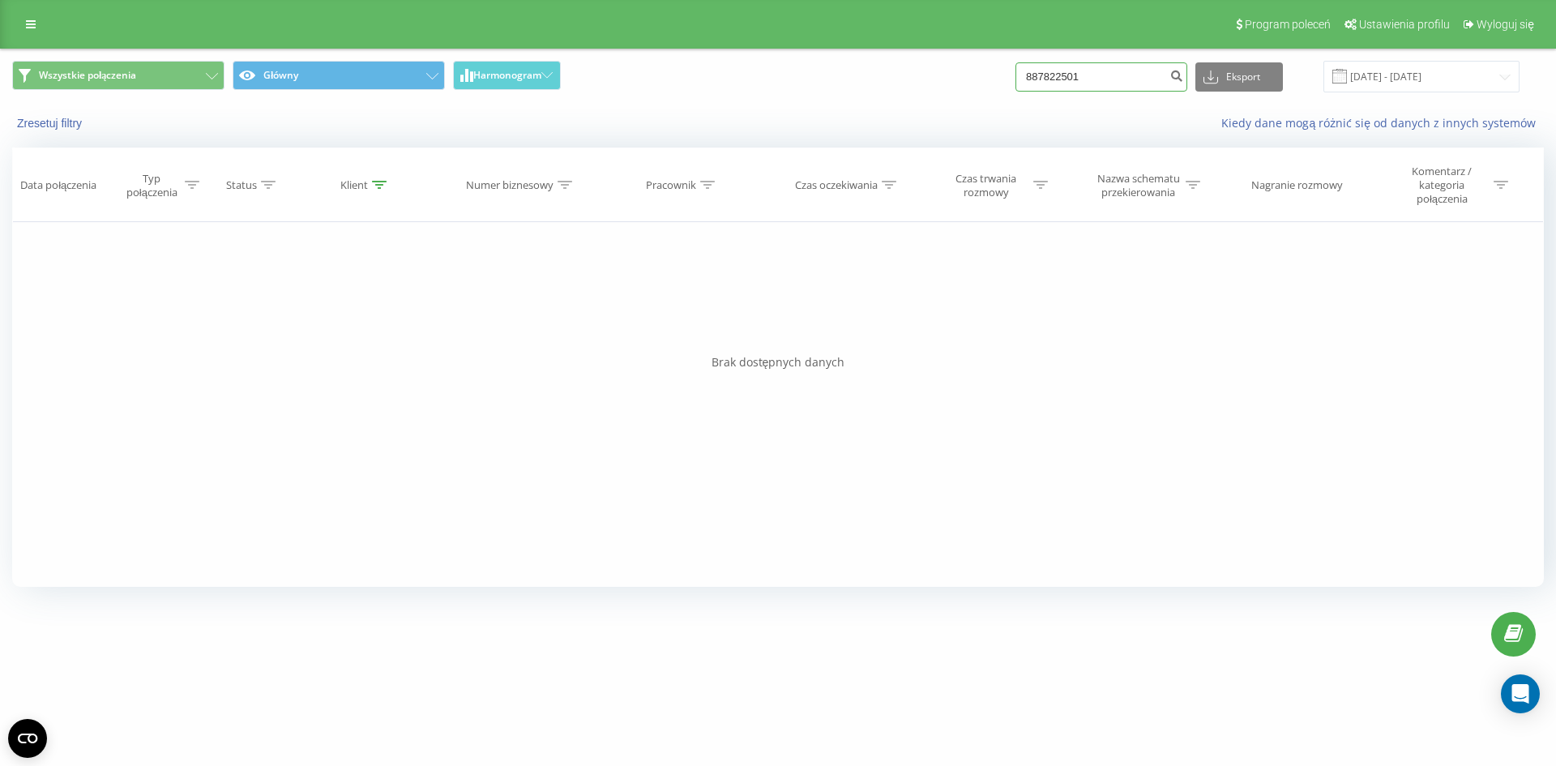
drag, startPoint x: 1123, startPoint y: 71, endPoint x: 974, endPoint y: 69, distance: 149.1
click at [976, 71] on div "Wszystkie połączenia Główny Harmonogram 887822501 Eksport .csv .xls .xlsx 22.05…" at bounding box center [777, 77] width 1531 height 32
type input "664530255"
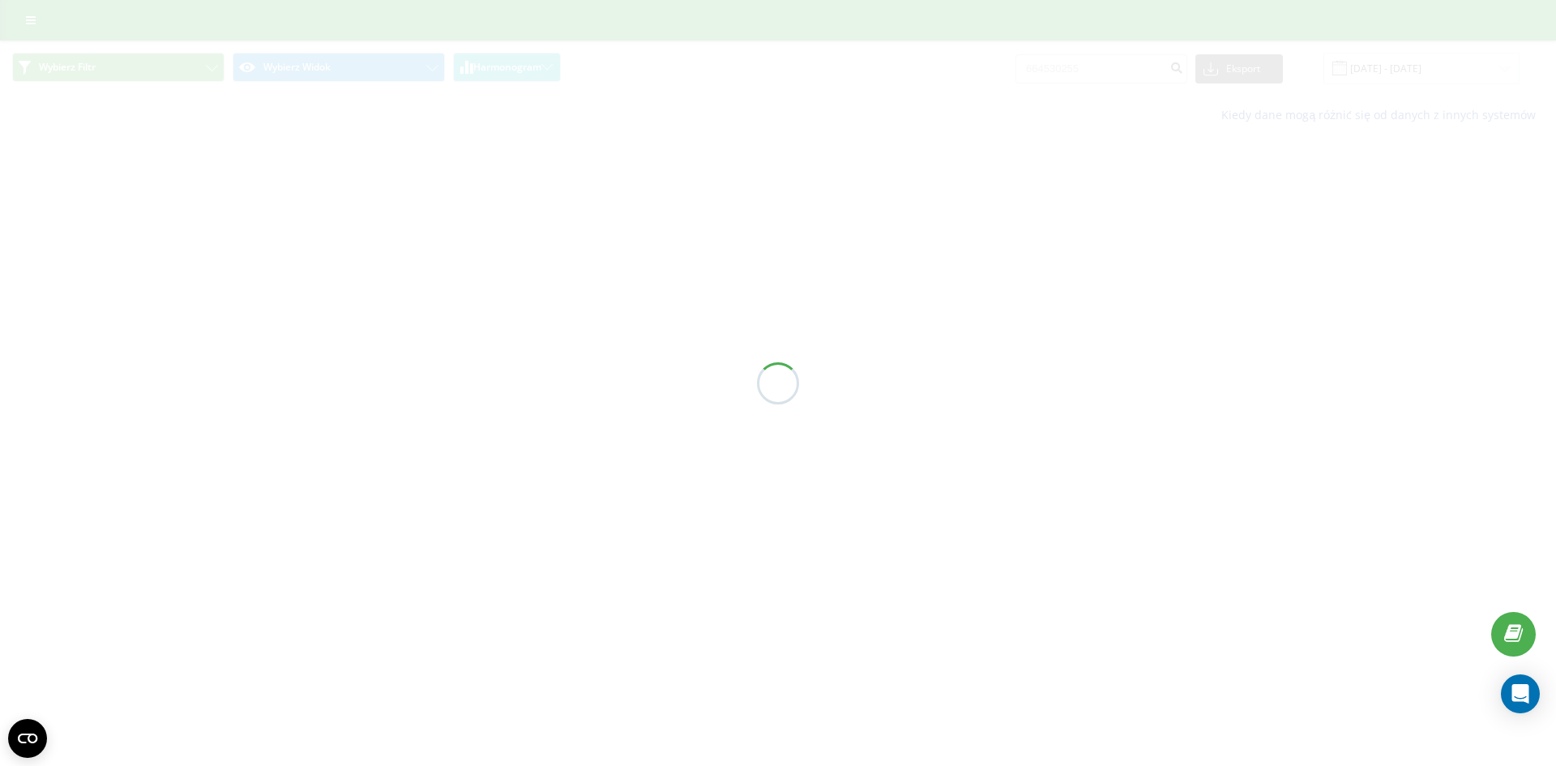
click at [1097, 71] on div at bounding box center [778, 383] width 1556 height 766
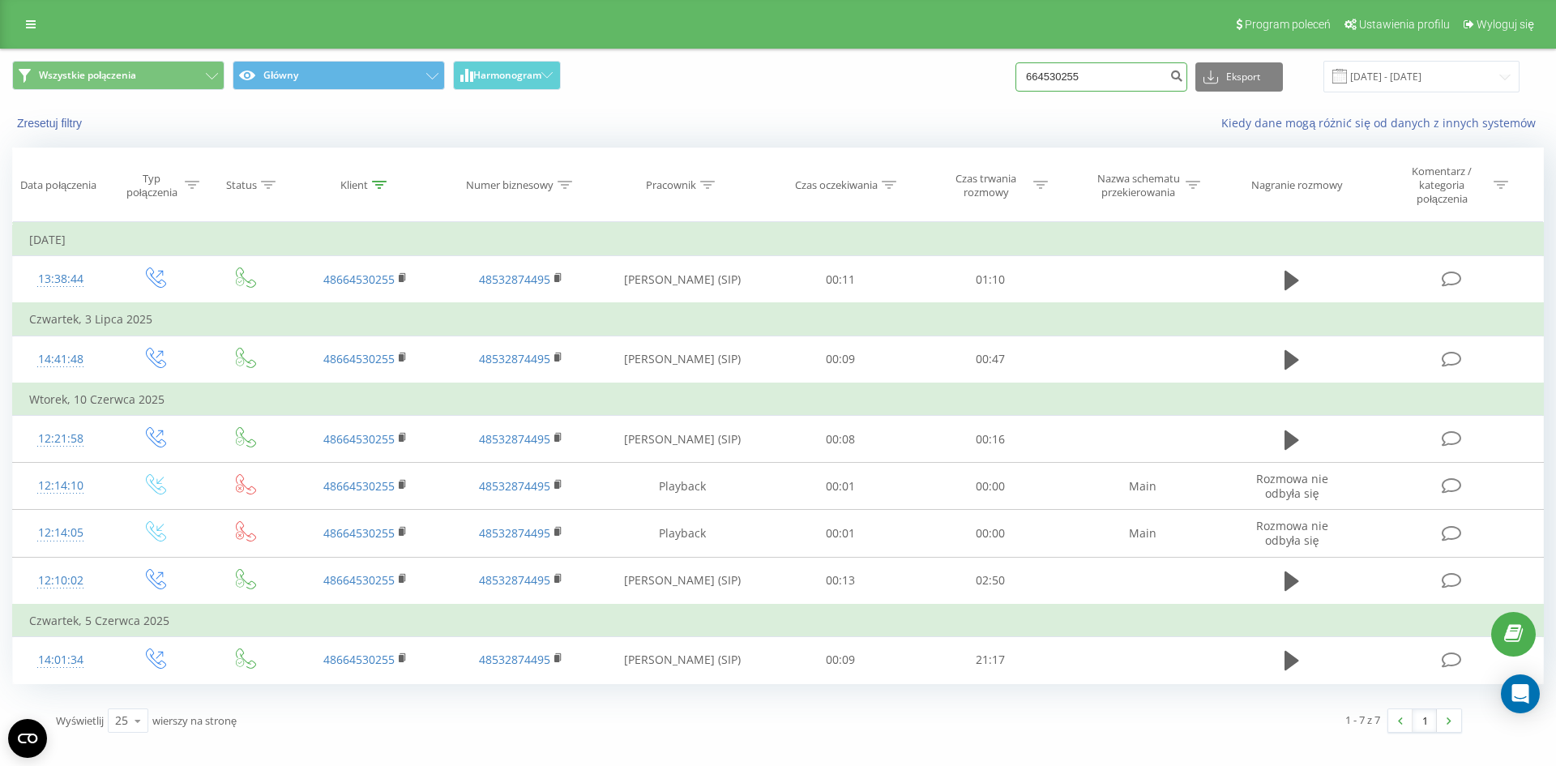
drag, startPoint x: 1116, startPoint y: 71, endPoint x: 1047, endPoint y: 88, distance: 70.9
click at [880, 88] on div "Wszystkie połączenia Główny Harmonogram 664530255 Eksport .csv .xls .xlsx [DATE…" at bounding box center [777, 77] width 1531 height 32
type input "664462142"
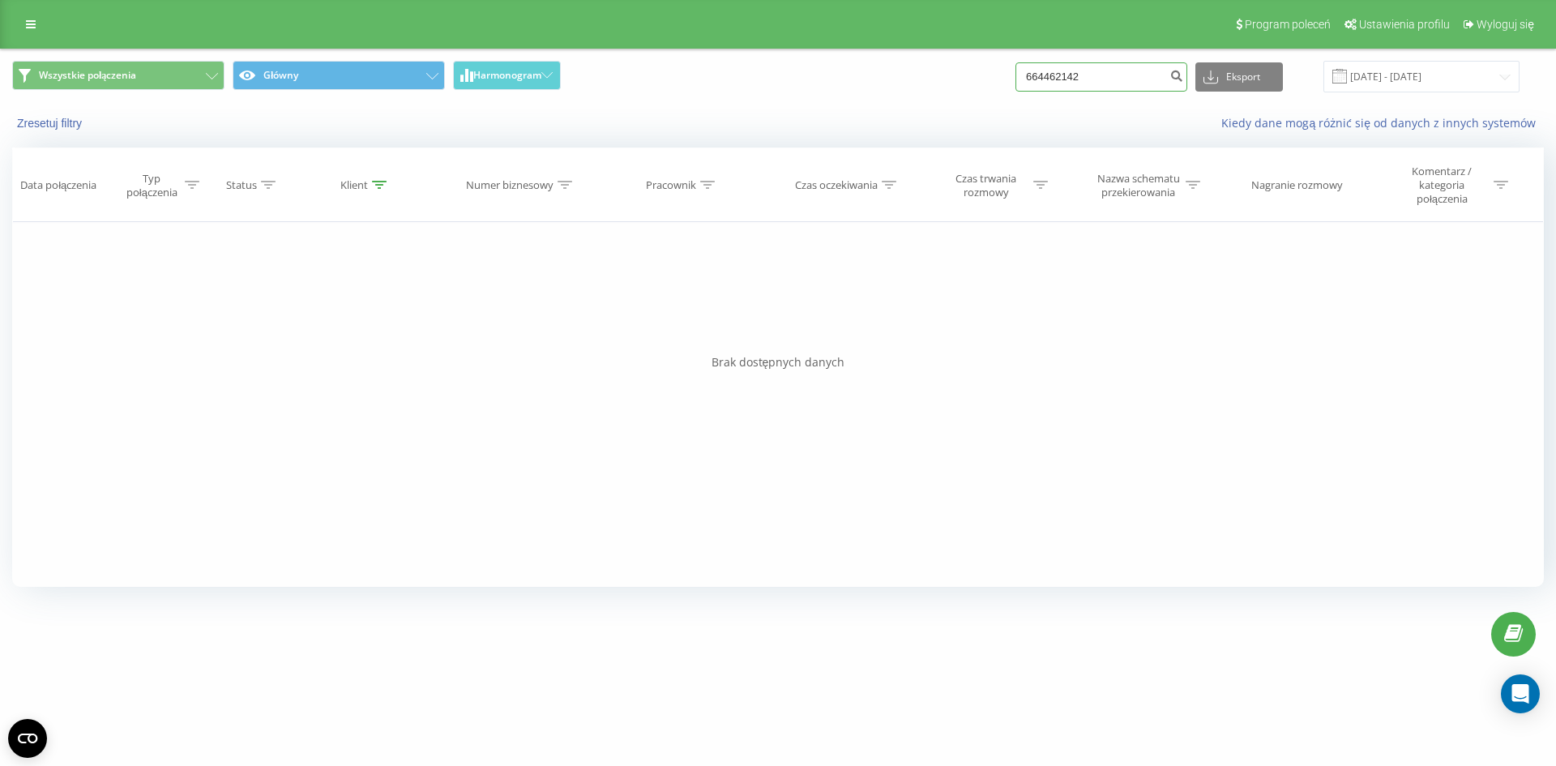
drag, startPoint x: 1136, startPoint y: 77, endPoint x: 1032, endPoint y: 76, distance: 103.7
click at [1032, 76] on input "664462142" at bounding box center [1101, 76] width 172 height 29
